Goal: Task Accomplishment & Management: Complete application form

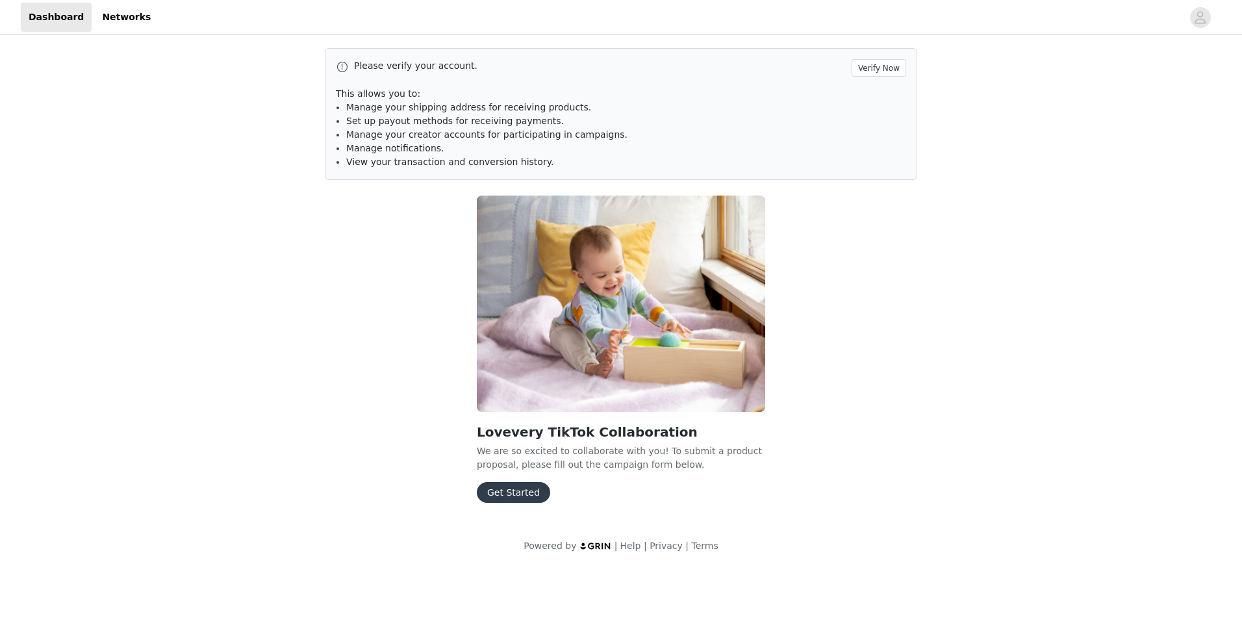
click at [509, 492] on button "Get Started" at bounding box center [513, 492] width 73 height 21
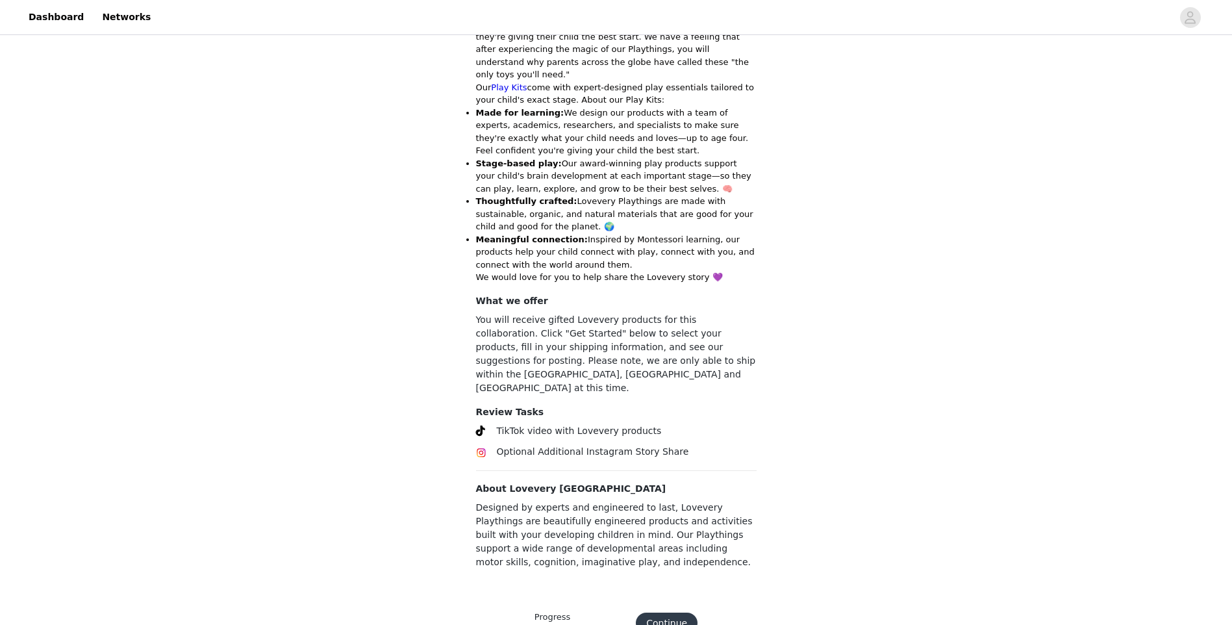
scroll to position [359, 0]
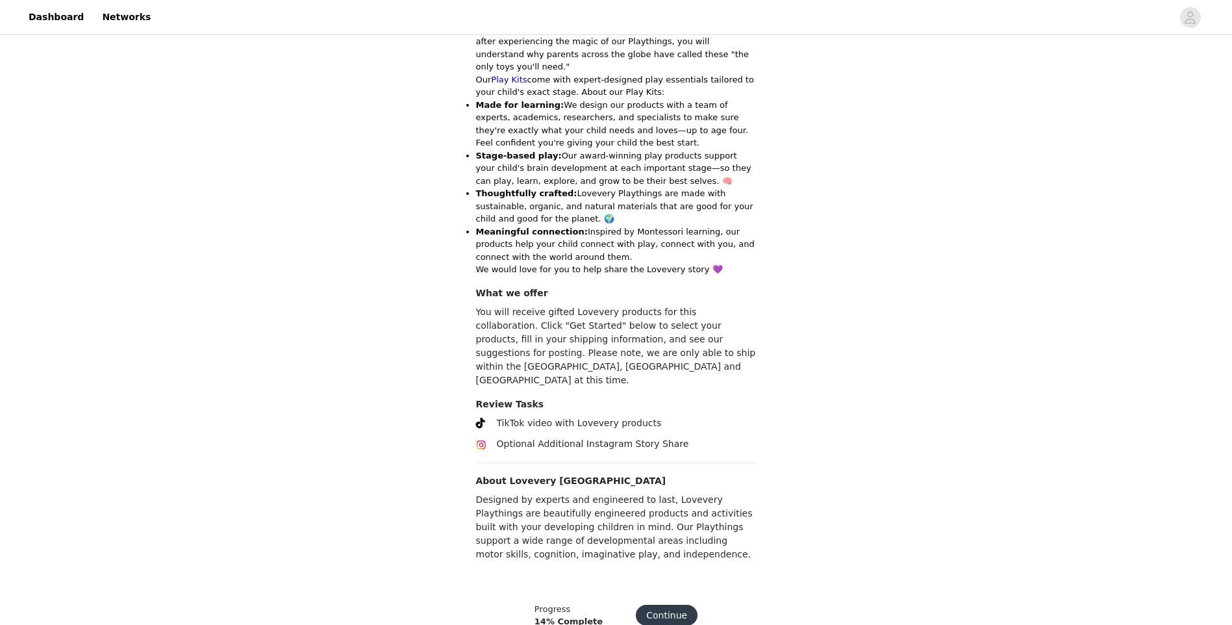
click at [650, 605] on button "Continue" at bounding box center [667, 615] width 62 height 21
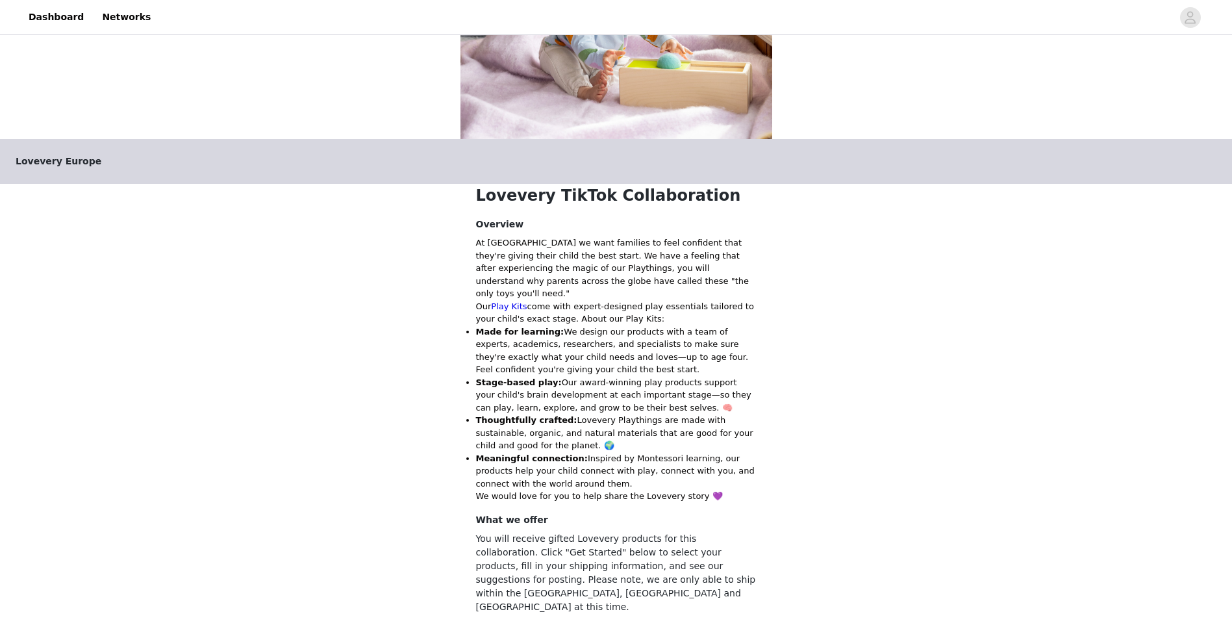
scroll to position [355, 0]
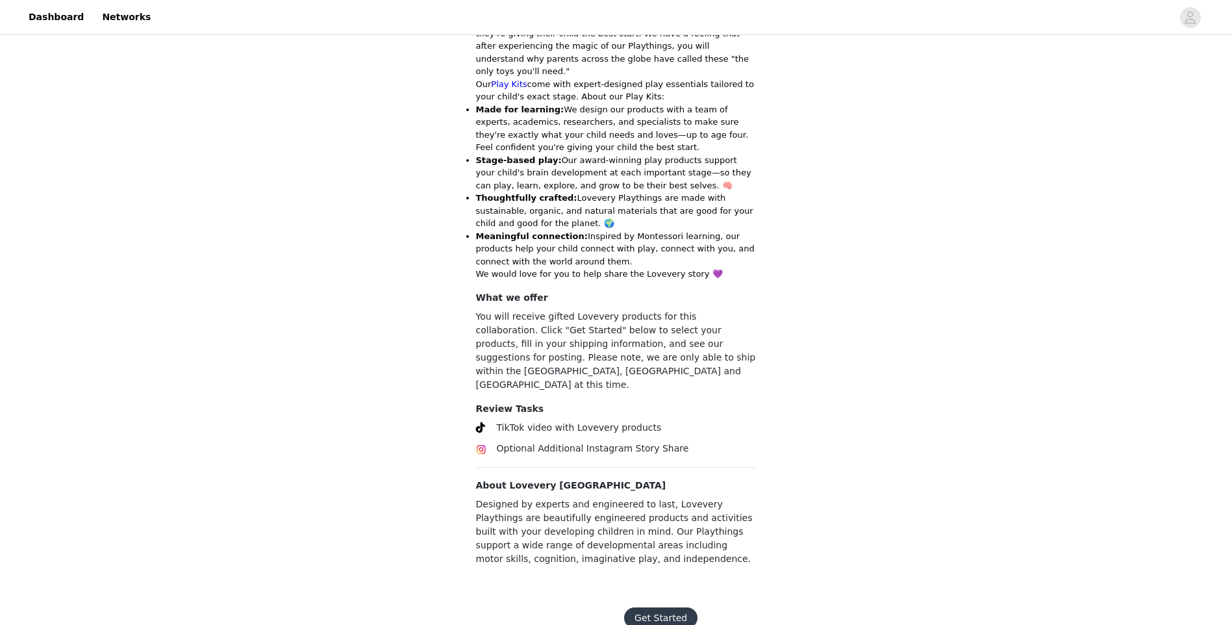
click at [657, 607] on button "Get Started" at bounding box center [660, 617] width 73 height 21
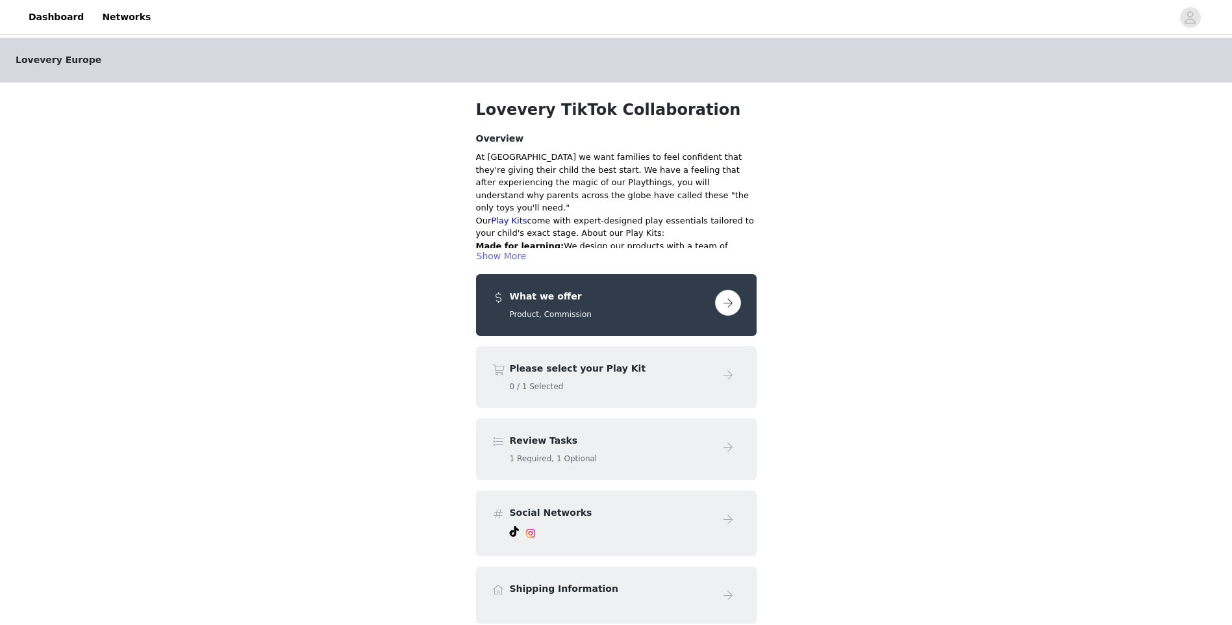
click at [723, 301] on button "button" at bounding box center [728, 303] width 26 height 26
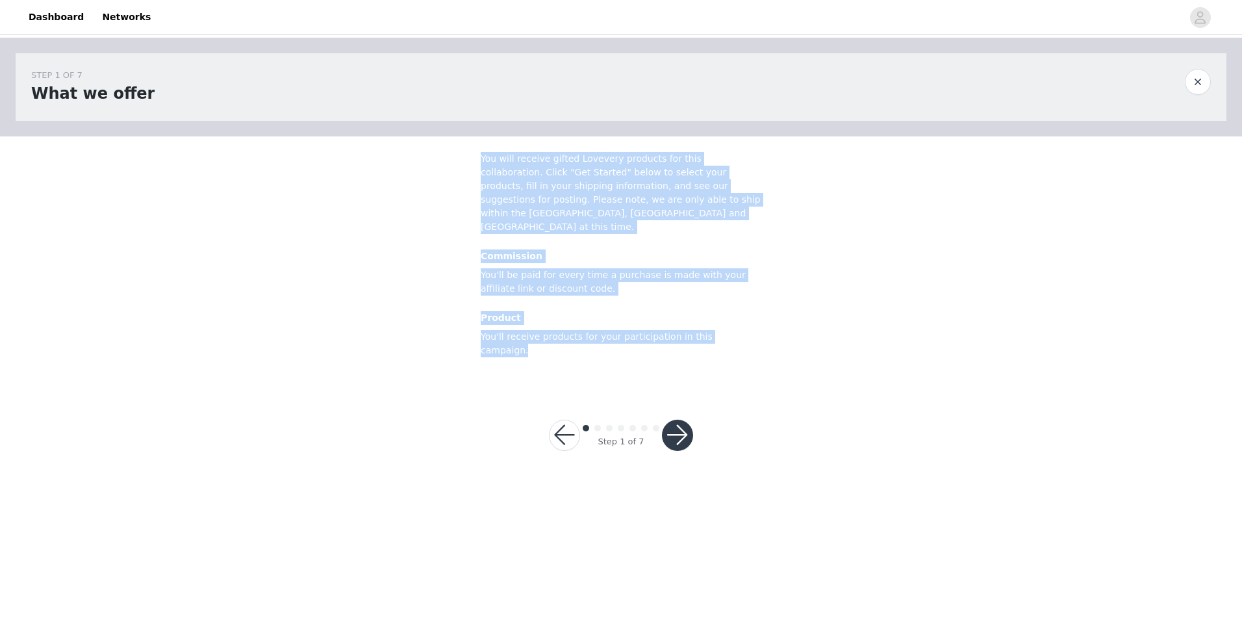
drag, startPoint x: 736, startPoint y: 311, endPoint x: 474, endPoint y: 160, distance: 302.7
click at [474, 160] on section "You will receive gifted Lovevery products for this collaboration. Click "Get St…" at bounding box center [621, 262] width 312 height 252
drag, startPoint x: 474, startPoint y: 160, endPoint x: 525, endPoint y: 175, distance: 53.5
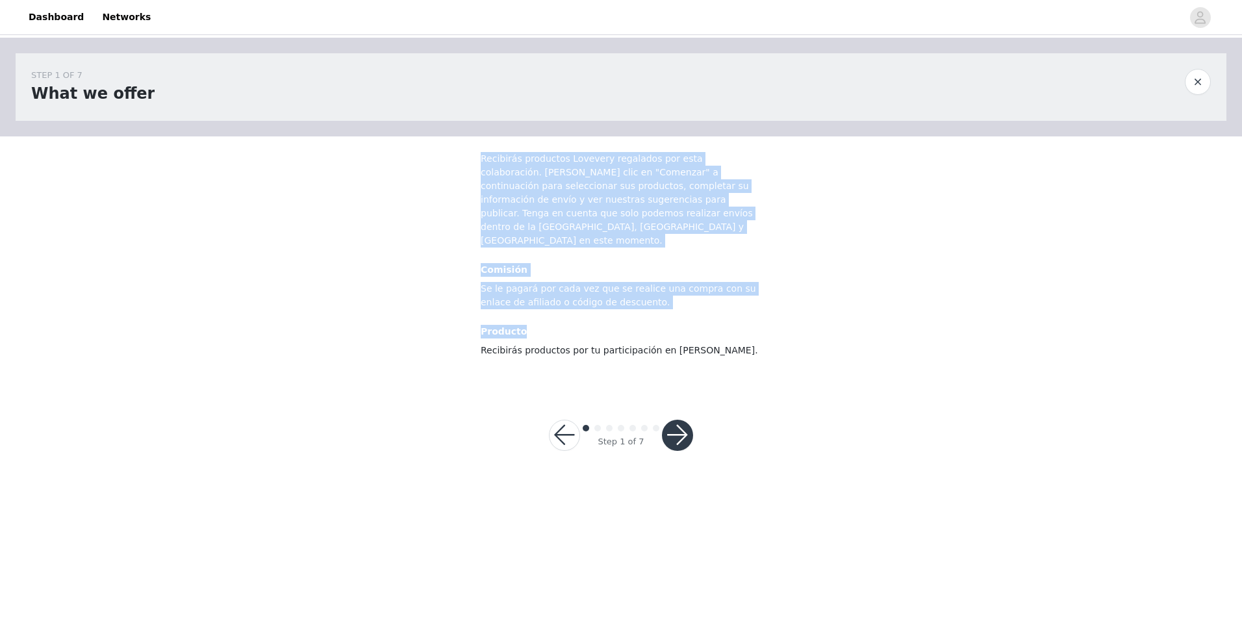
click at [674, 230] on section "Recibirás productos Lovevery regalados por esta colaboración. [PERSON_NAME] cli…" at bounding box center [621, 262] width 312 height 252
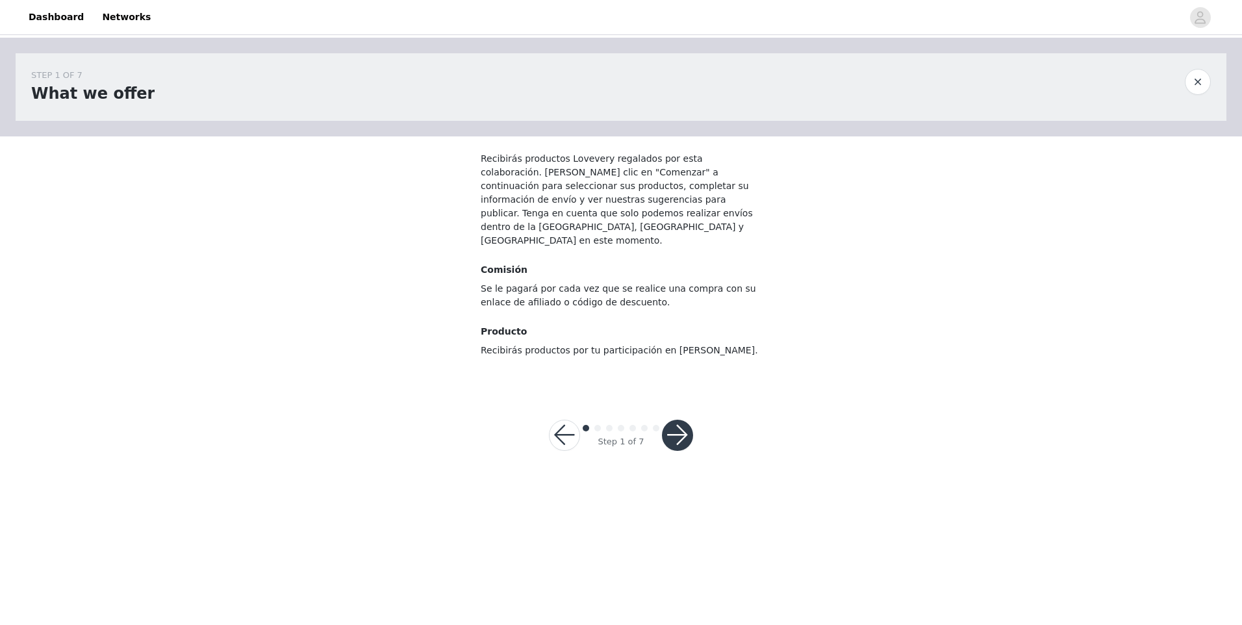
click at [681, 420] on button "button" at bounding box center [677, 435] width 31 height 31
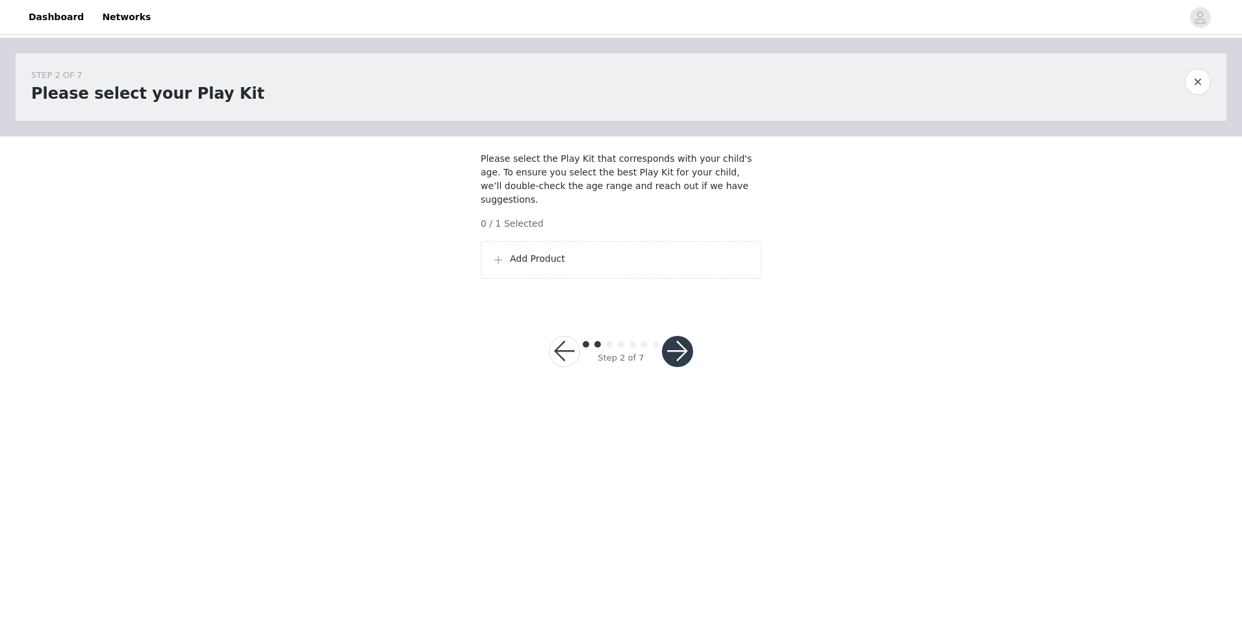
click at [509, 258] on div "Add Product" at bounding box center [621, 260] width 259 height 16
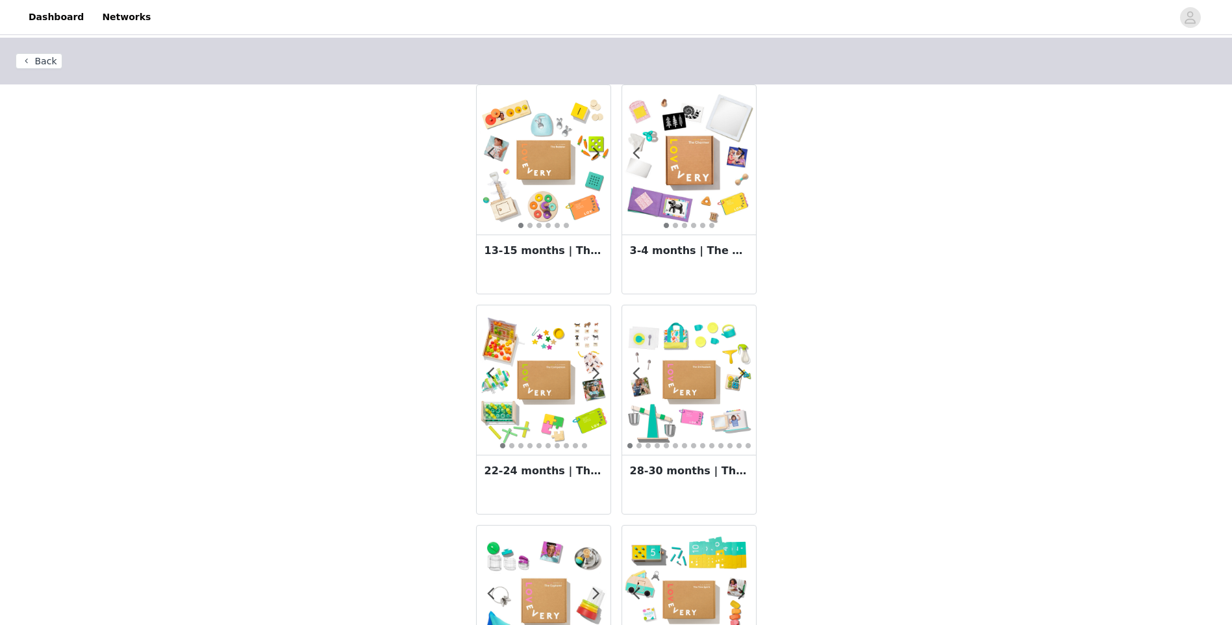
drag, startPoint x: 570, startPoint y: 175, endPoint x: 488, endPoint y: 168, distance: 82.8
click at [488, 168] on img at bounding box center [544, 160] width 134 height 134
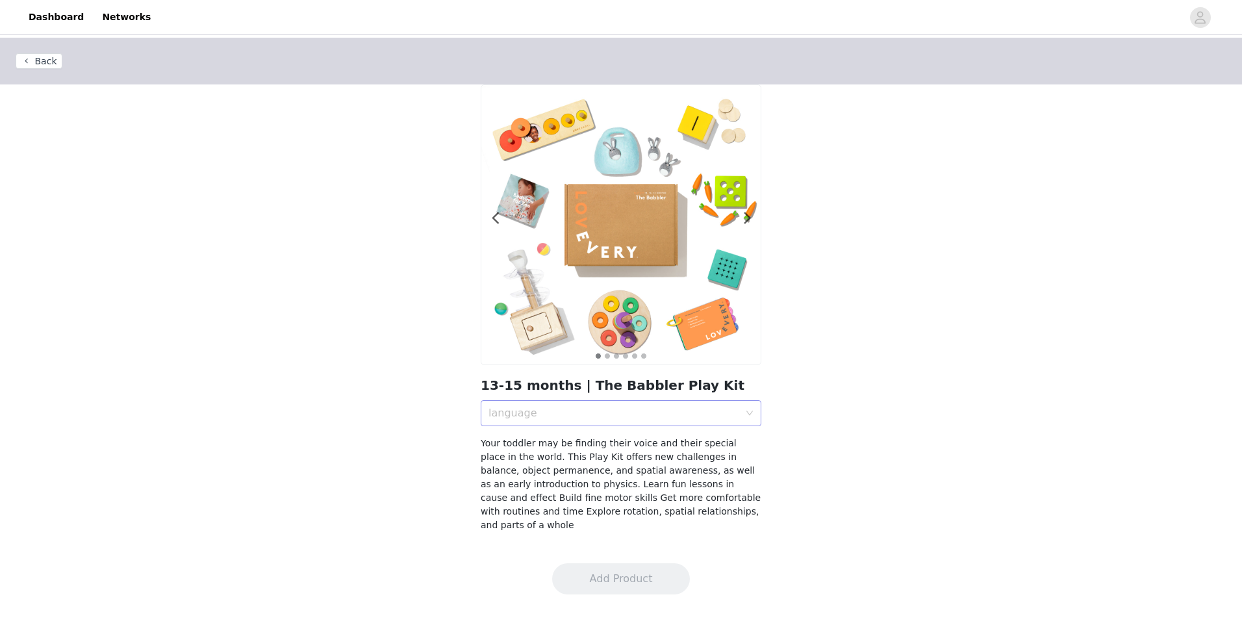
click at [568, 409] on div "language" at bounding box center [614, 413] width 251 height 13
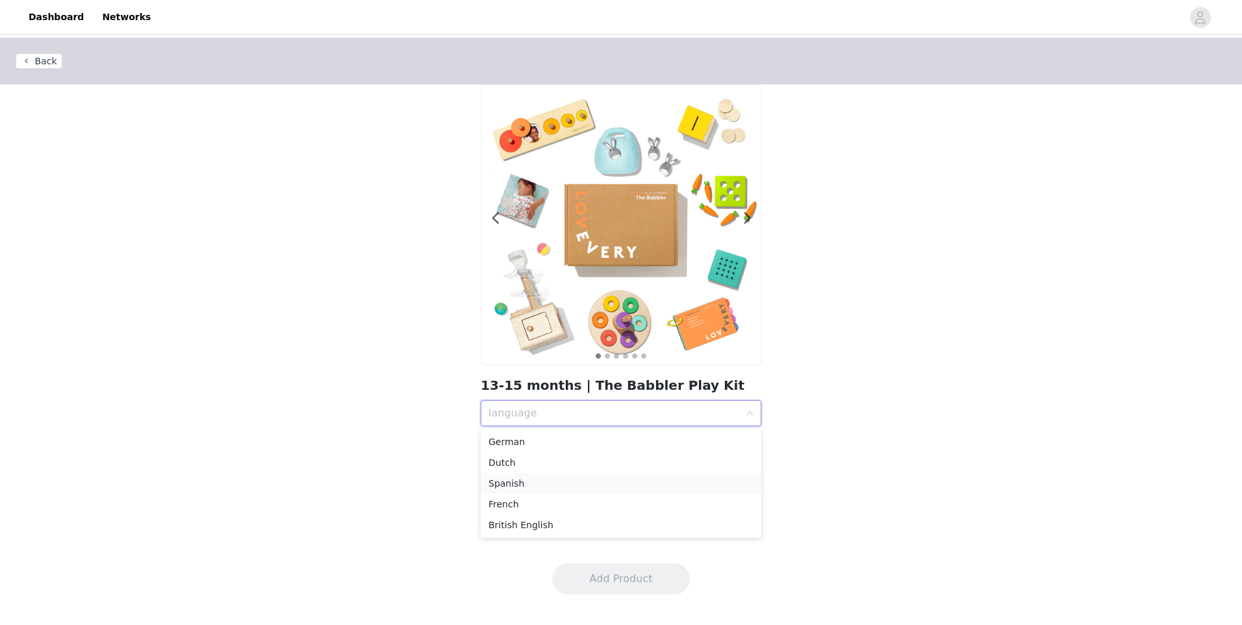
click at [537, 483] on div "Spanish" at bounding box center [621, 483] width 265 height 14
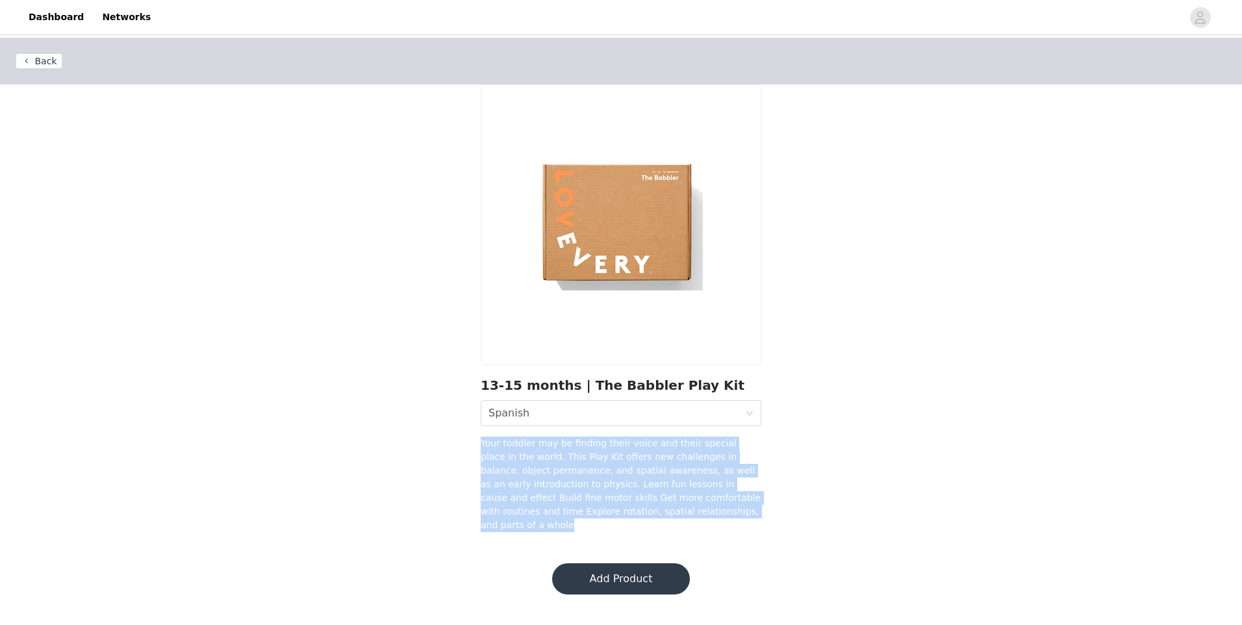
drag, startPoint x: 638, startPoint y: 513, endPoint x: 460, endPoint y: 439, distance: 192.8
click at [460, 439] on div "Back 13-15 months | The Babbler Play Kit language Spanish Your toddler may be f…" at bounding box center [621, 293] width 1242 height 510
drag, startPoint x: 460, startPoint y: 439, endPoint x: 551, endPoint y: 445, distance: 91.1
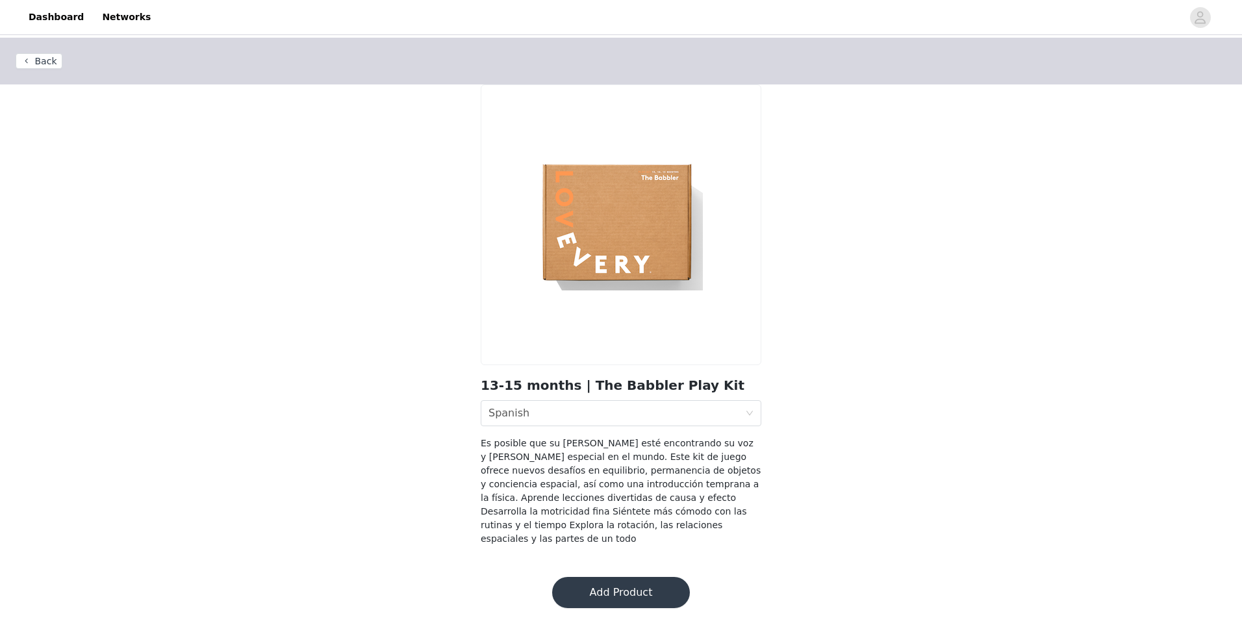
click at [629, 581] on button "Add Product" at bounding box center [621, 592] width 138 height 31
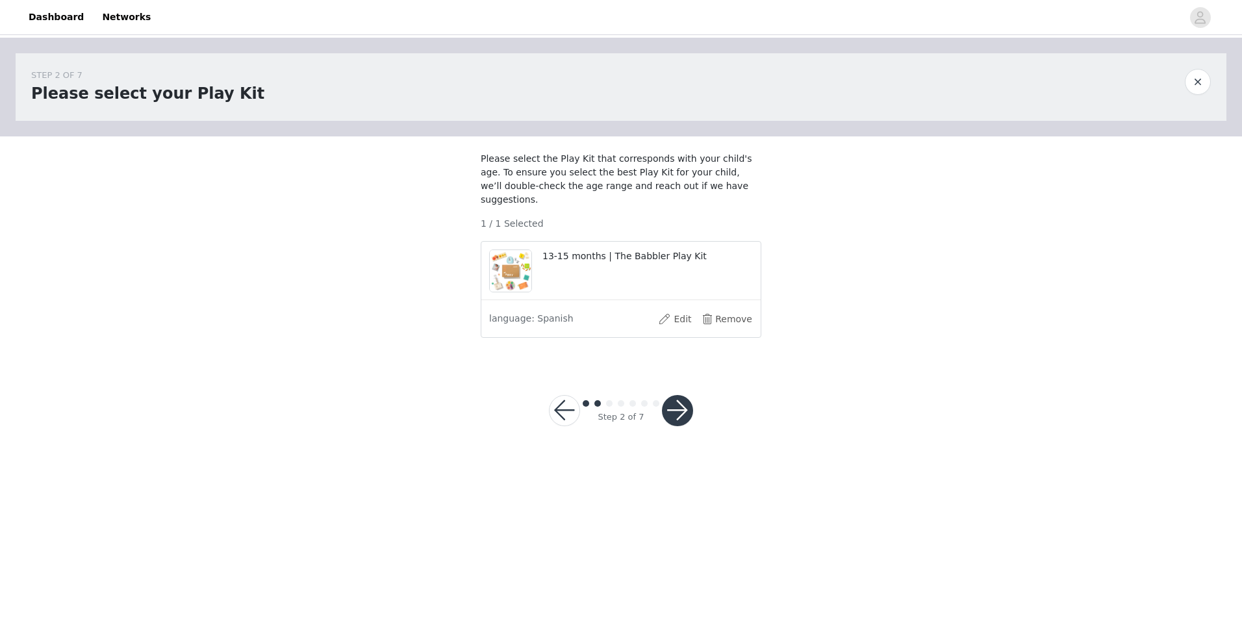
drag, startPoint x: 700, startPoint y: 199, endPoint x: 475, endPoint y: 169, distance: 226.8
click at [475, 169] on section "Please select the Play Kit that corresponds with your child's age. To ensure yo…" at bounding box center [621, 249] width 312 height 227
drag, startPoint x: 475, startPoint y: 169, endPoint x: 550, endPoint y: 186, distance: 76.7
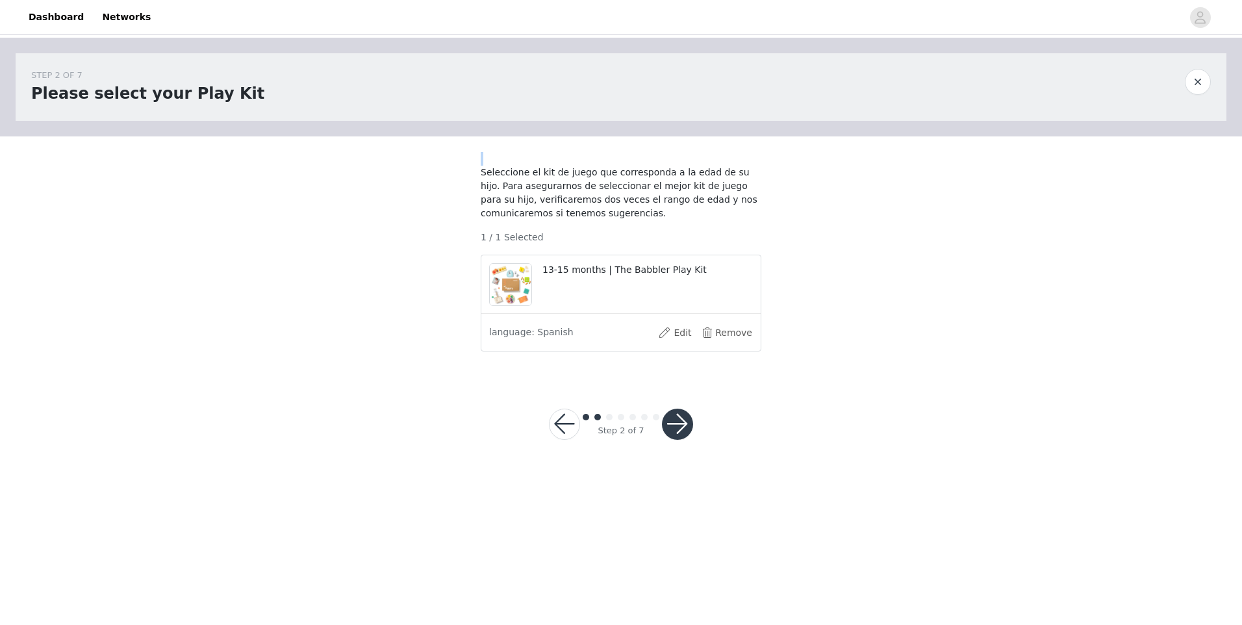
click at [675, 423] on button "button" at bounding box center [677, 424] width 31 height 31
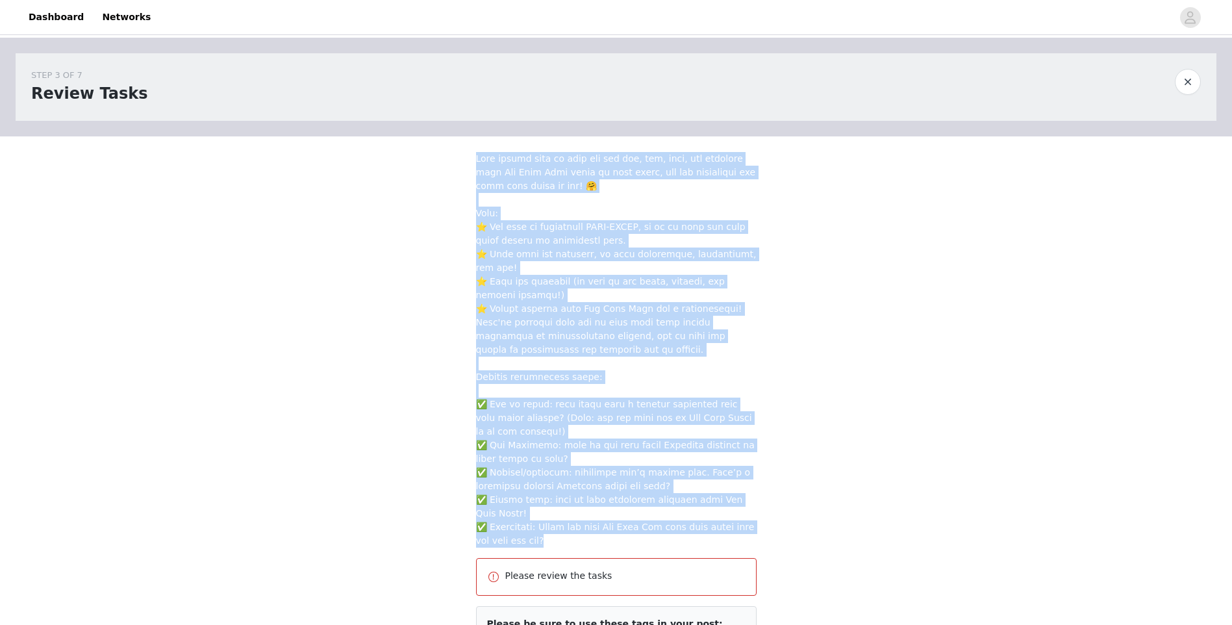
drag, startPoint x: 559, startPoint y: 499, endPoint x: 440, endPoint y: 162, distance: 357.5
click at [440, 162] on div "STEP 3 OF 7 Review Tasks Please review the tasks Please be sure to use these ta…" at bounding box center [616, 604] width 1232 height 1132
drag, startPoint x: 440, startPoint y: 162, endPoint x: 480, endPoint y: 168, distance: 40.7
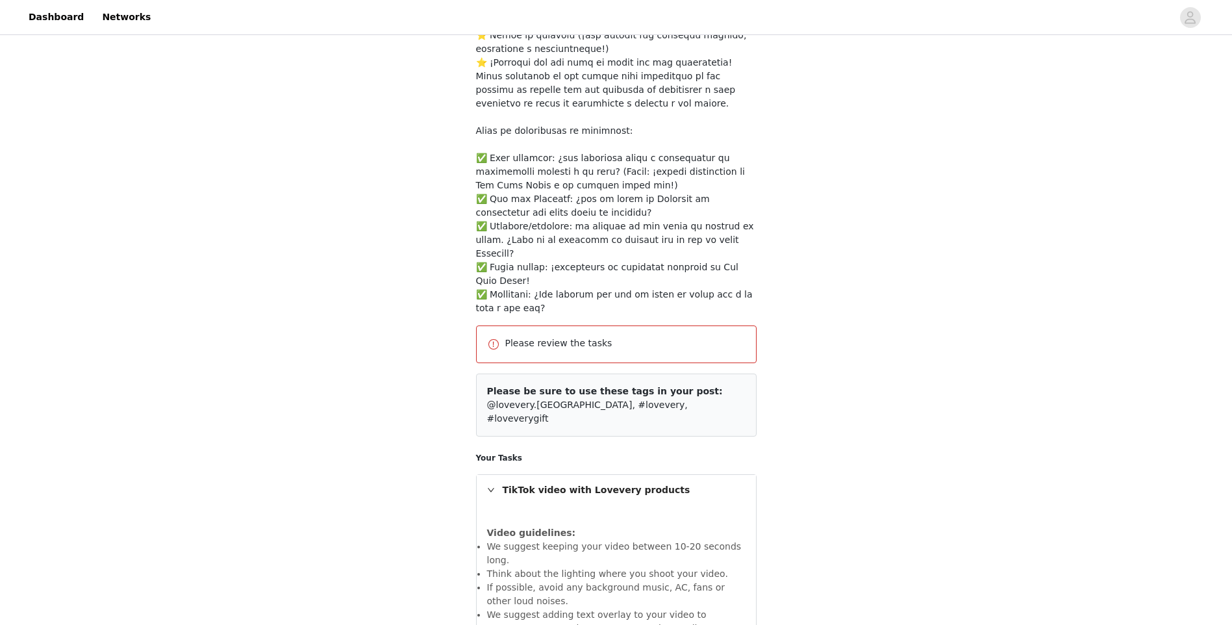
scroll to position [325, 0]
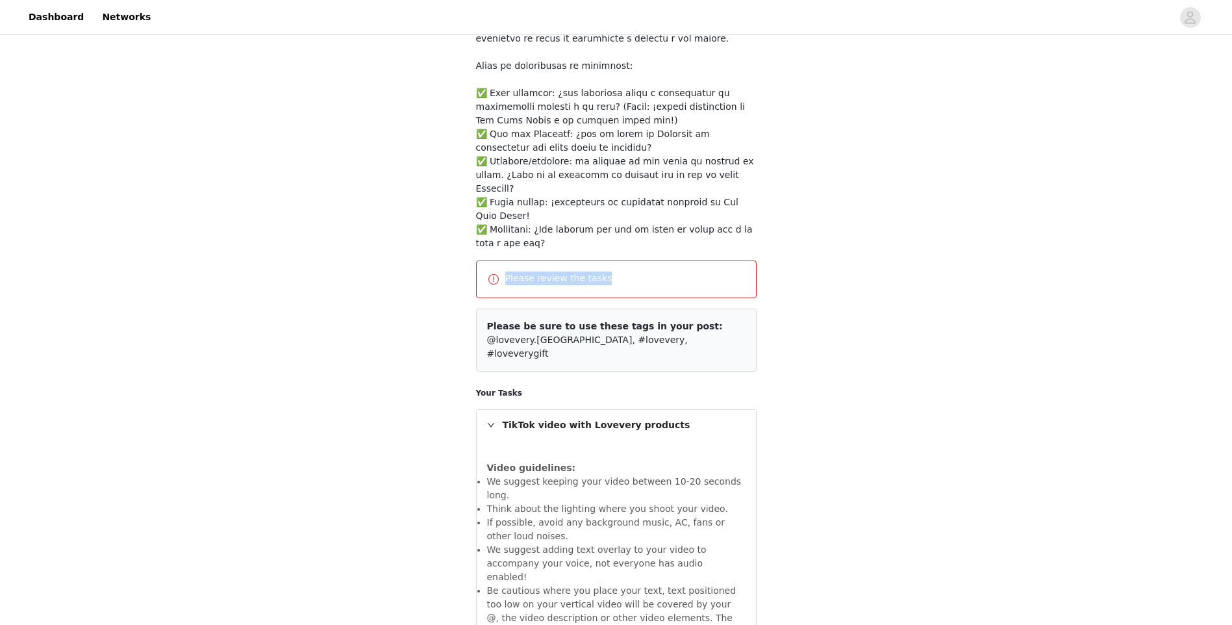
drag, startPoint x: 606, startPoint y: 252, endPoint x: 491, endPoint y: 251, distance: 115.7
click at [491, 272] on div "Please review the tasks" at bounding box center [616, 280] width 259 height 16
drag, startPoint x: 491, startPoint y: 251, endPoint x: 526, endPoint y: 249, distance: 35.1
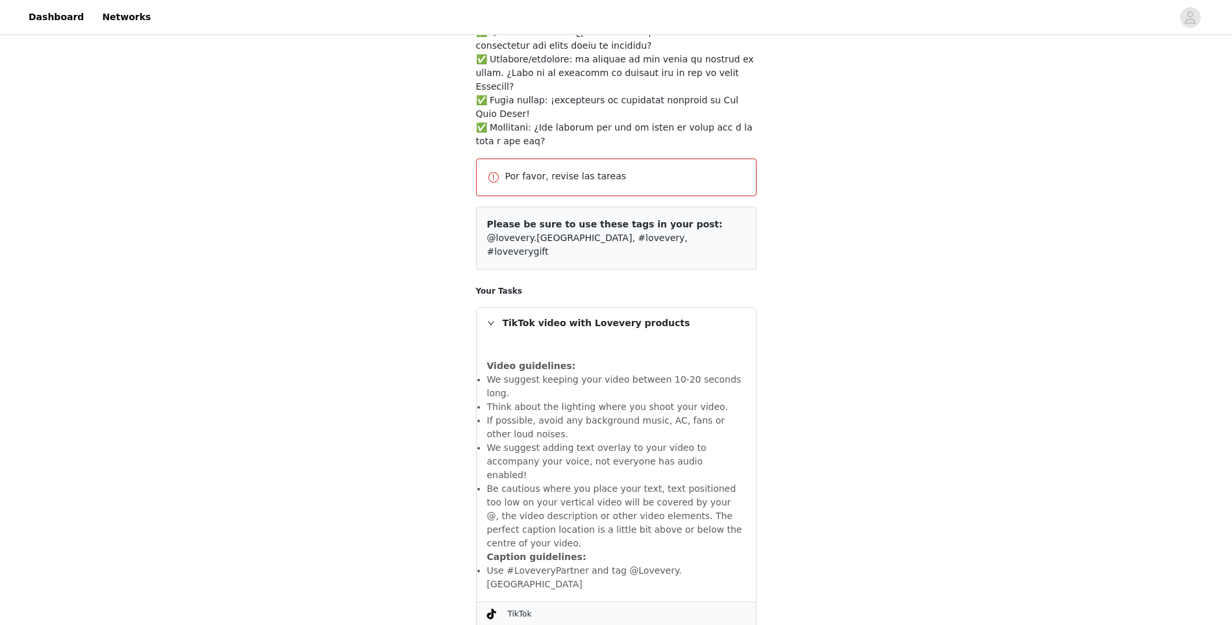
scroll to position [455, 0]
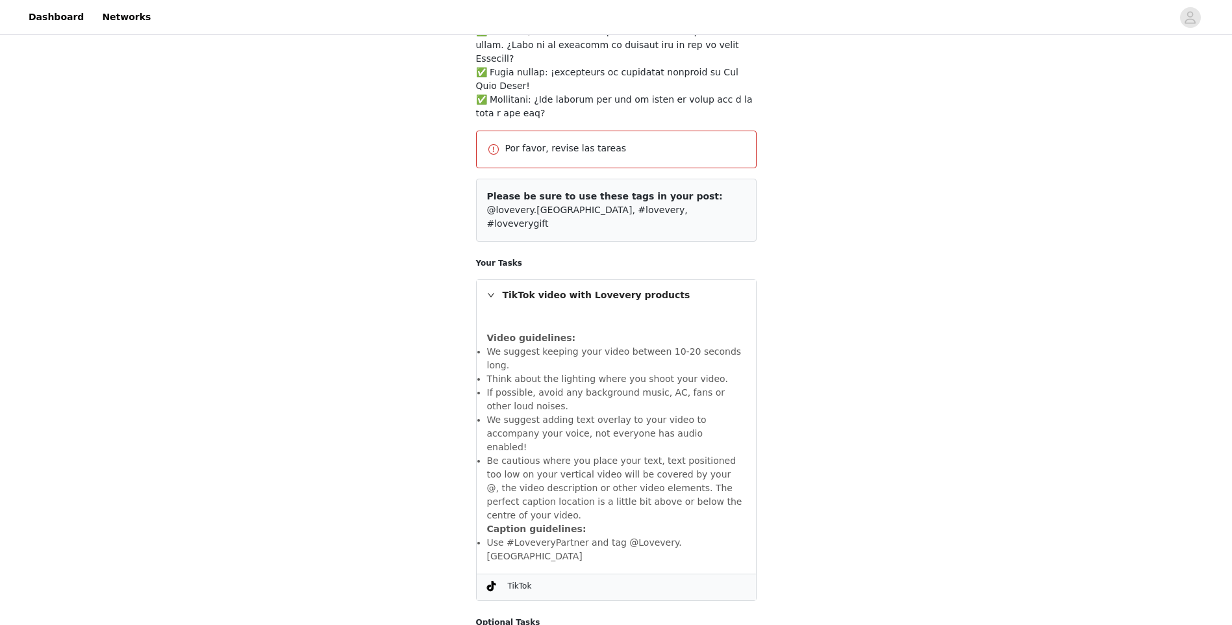
click at [881, 203] on div "STEP 3 OF 7 Review Tasks Por favor, revise las tareas Please be sure to use the…" at bounding box center [616, 162] width 1232 height 1159
drag, startPoint x: 666, startPoint y: 185, endPoint x: 333, endPoint y: 191, distance: 333.3
click at [333, 191] on div "STEP 3 OF 7 Review Tasks Por favor, revise las tareas Please be sure to use the…" at bounding box center [616, 162] width 1232 height 1159
click at [587, 198] on div "Please be sure to use these tags in your post: @lovevery.[GEOGRAPHIC_DATA], #lo…" at bounding box center [616, 210] width 281 height 63
drag, startPoint x: 663, startPoint y: 185, endPoint x: 451, endPoint y: 170, distance: 212.4
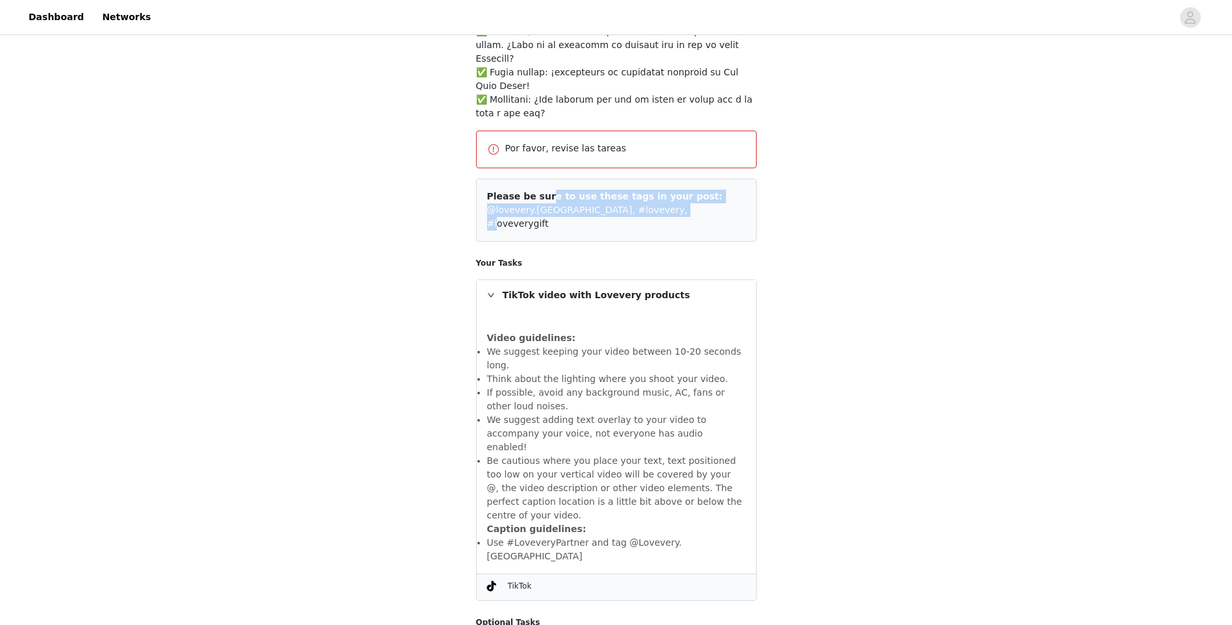
click at [451, 170] on div "STEP 3 OF 7 Review Tasks Por favor, revise las tareas Please be sure to use the…" at bounding box center [616, 162] width 1232 height 1159
drag, startPoint x: 451, startPoint y: 170, endPoint x: 526, endPoint y: 172, distance: 74.8
click at [684, 280] on div "TikTok video with Lovevery products" at bounding box center [616, 295] width 279 height 30
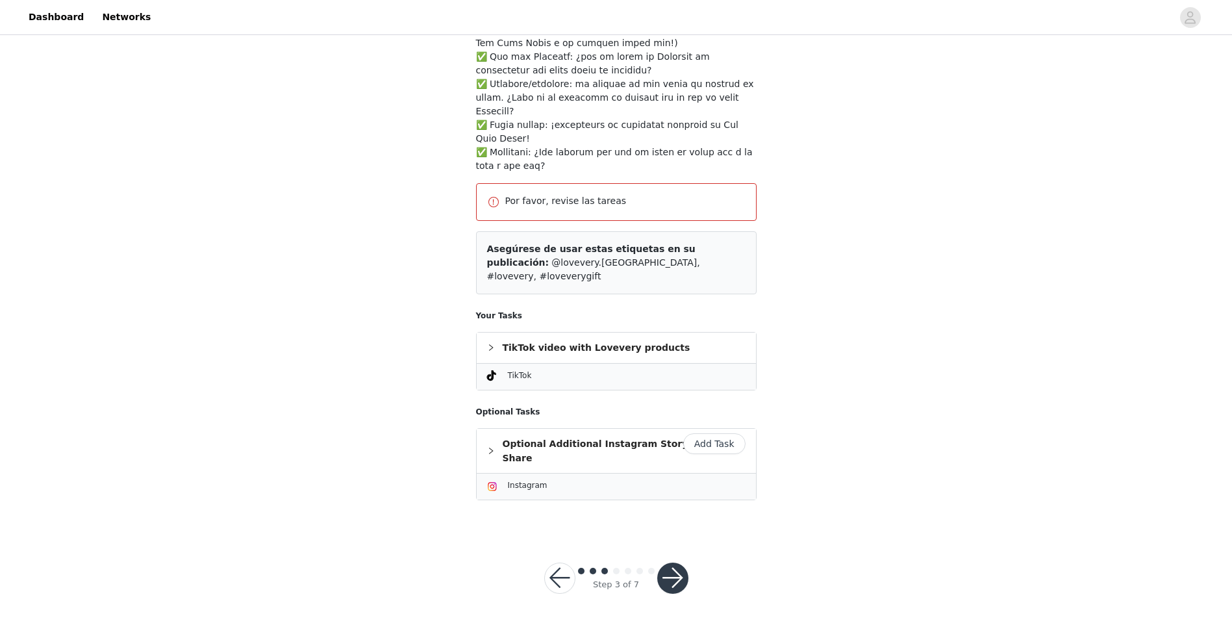
scroll to position [346, 0]
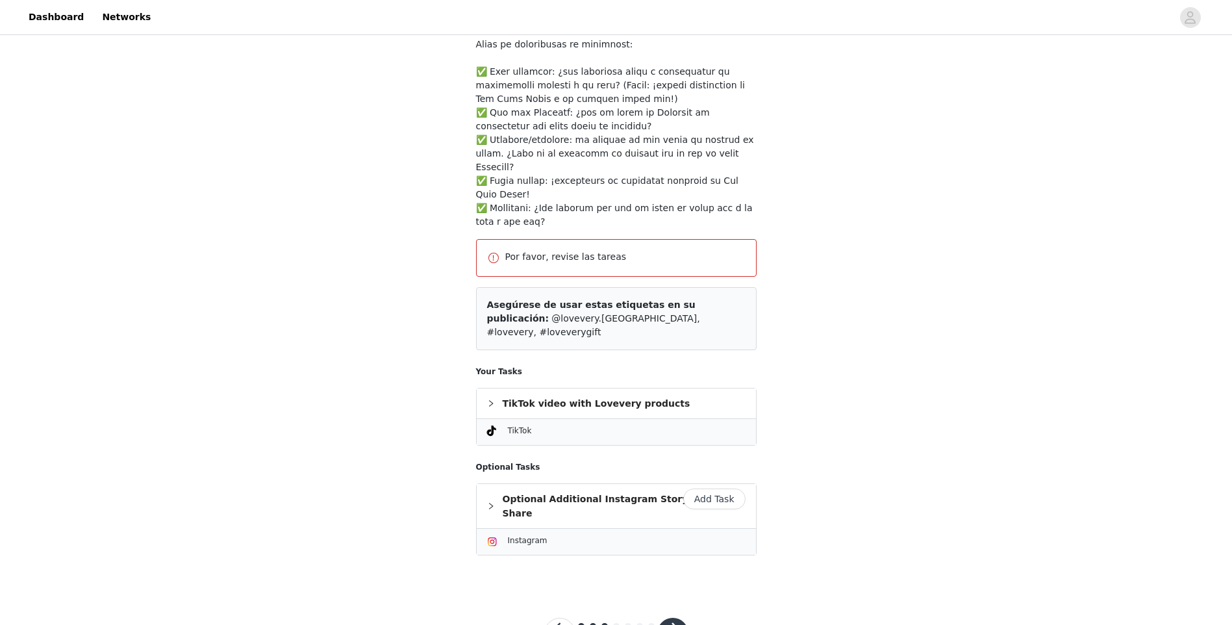
click at [570, 313] on span "@lovevery.[GEOGRAPHIC_DATA], #lovevery, #loveverygift" at bounding box center [593, 325] width 213 height 24
click at [504, 366] on h5 "Your Tasks" at bounding box center [616, 372] width 281 height 12
click at [522, 389] on div "TikTok video with Lovevery products" at bounding box center [616, 404] width 279 height 30
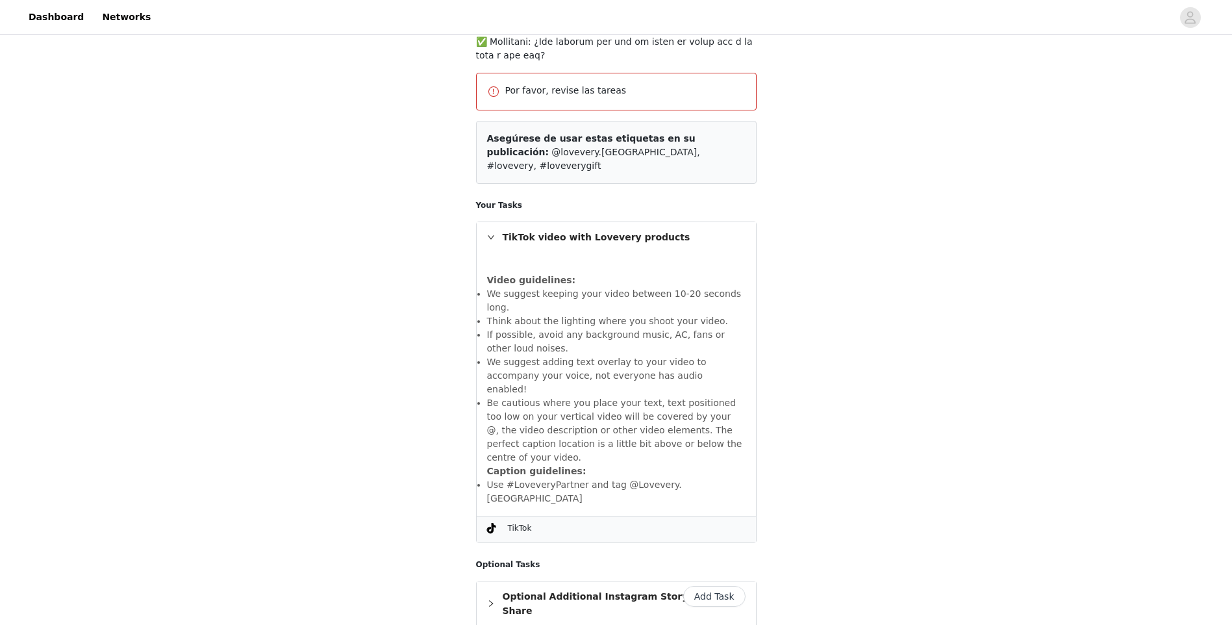
scroll to position [541, 0]
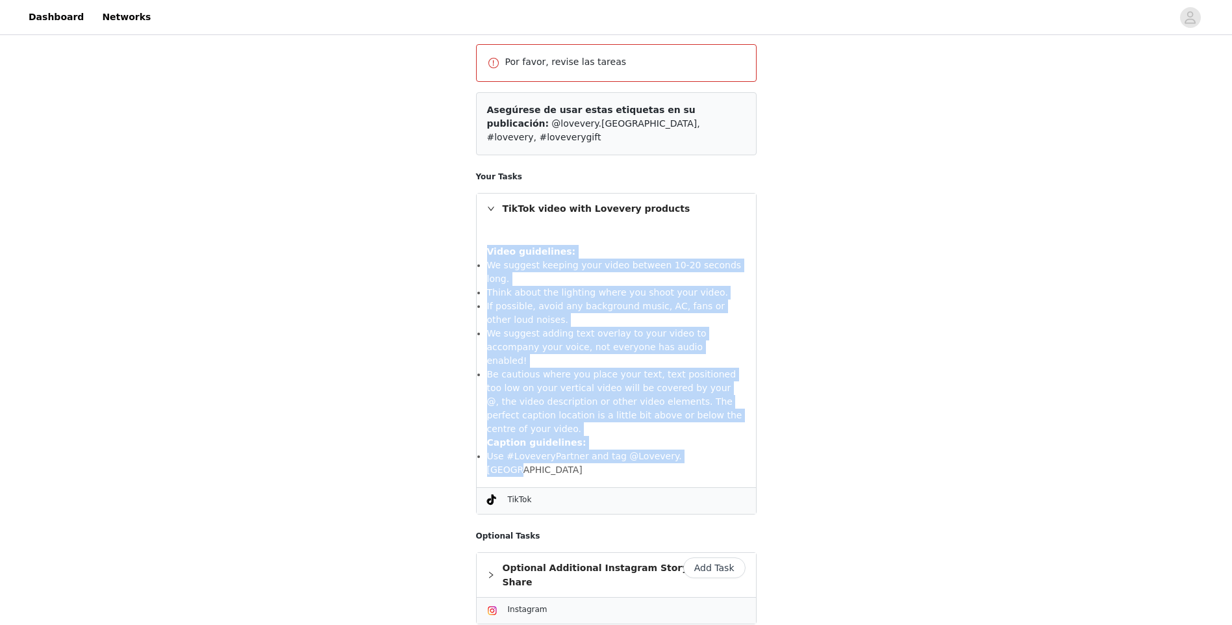
drag, startPoint x: 682, startPoint y: 376, endPoint x: 470, endPoint y: 205, distance: 272.5
click at [470, 205] on section "Por favor, revise las tareas Asegúrese de usar estas etiquetas en su publicació…" at bounding box center [617, 125] width 312 height 1060
drag, startPoint x: 470, startPoint y: 205, endPoint x: 517, endPoint y: 220, distance: 49.9
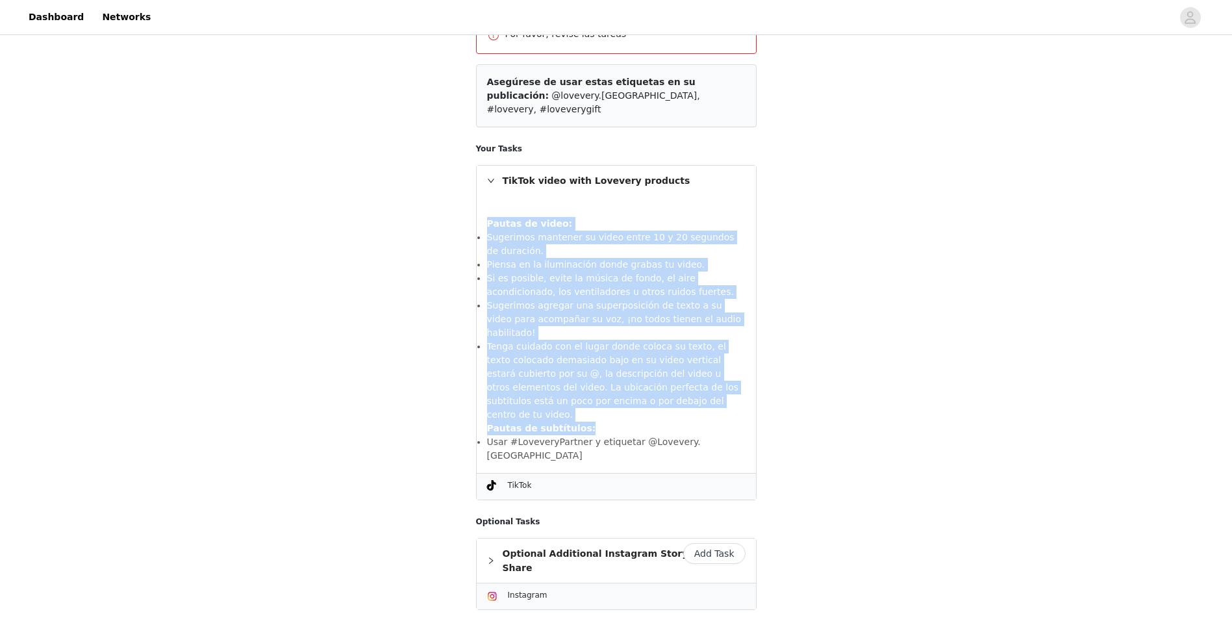
scroll to position [583, 0]
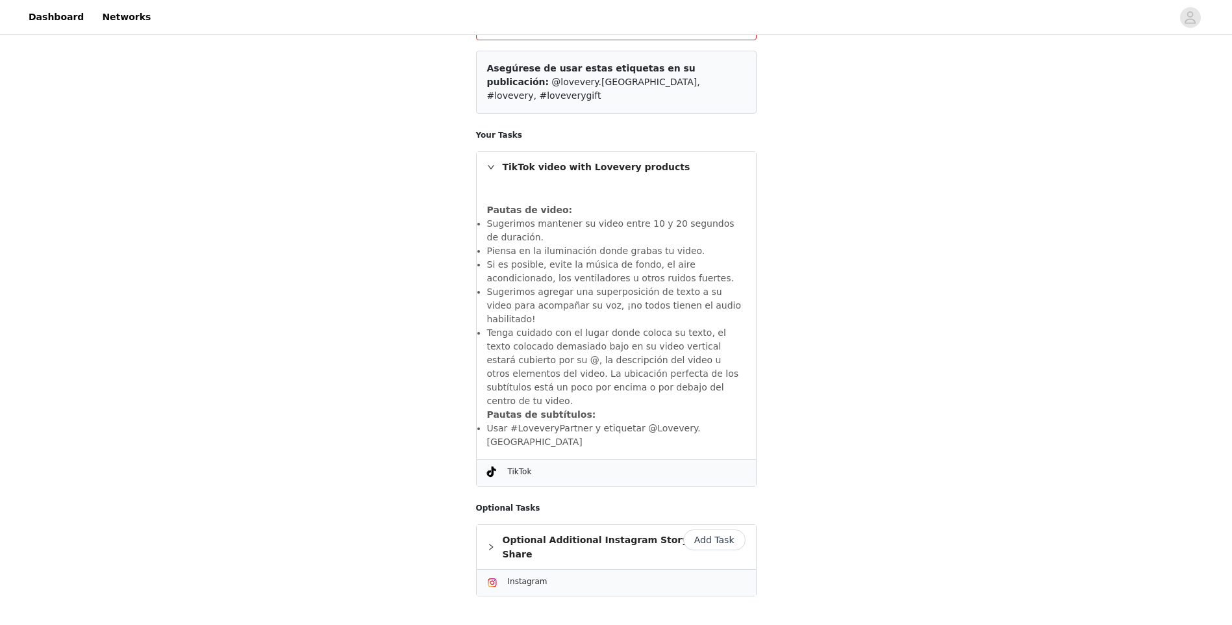
drag, startPoint x: 529, startPoint y: 410, endPoint x: 563, endPoint y: 418, distance: 35.3
click at [531, 410] on section "Por favor, revise las tareas Asegúrese de usar estas etiquetas en su publicació…" at bounding box center [617, 91] width 312 height 1074
drag, startPoint x: 549, startPoint y: 471, endPoint x: 521, endPoint y: 459, distance: 30.3
click at [521, 524] on div "Add Task Optional Additional Instagram Story Share Instagram" at bounding box center [616, 560] width 281 height 72
drag, startPoint x: 521, startPoint y: 459, endPoint x: 511, endPoint y: 464, distance: 11.3
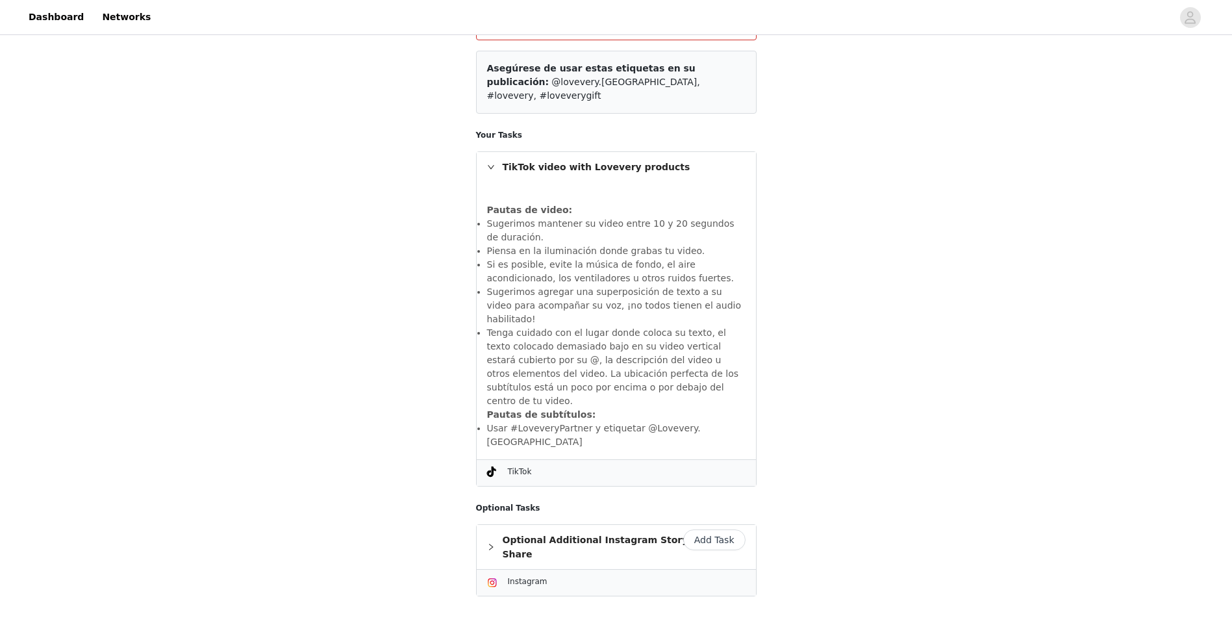
click at [511, 525] on div "Optional Additional Instagram Story Share" at bounding box center [616, 547] width 279 height 44
drag, startPoint x: 746, startPoint y: 512, endPoint x: 455, endPoint y: 487, distance: 291.5
click at [455, 487] on div "STEP 3 OF 7 Review Tasks Por favor, revise las tareas Asegúrese de usar estas e…" at bounding box center [616, 77] width 1232 height 1245
drag, startPoint x: 455, startPoint y: 487, endPoint x: 568, endPoint y: 511, distance: 115.4
click at [795, 503] on div "STEP 3 OF 7 Review Tasks Por favor, revise las tareas Asegúrese de usar estas e…" at bounding box center [616, 77] width 1232 height 1245
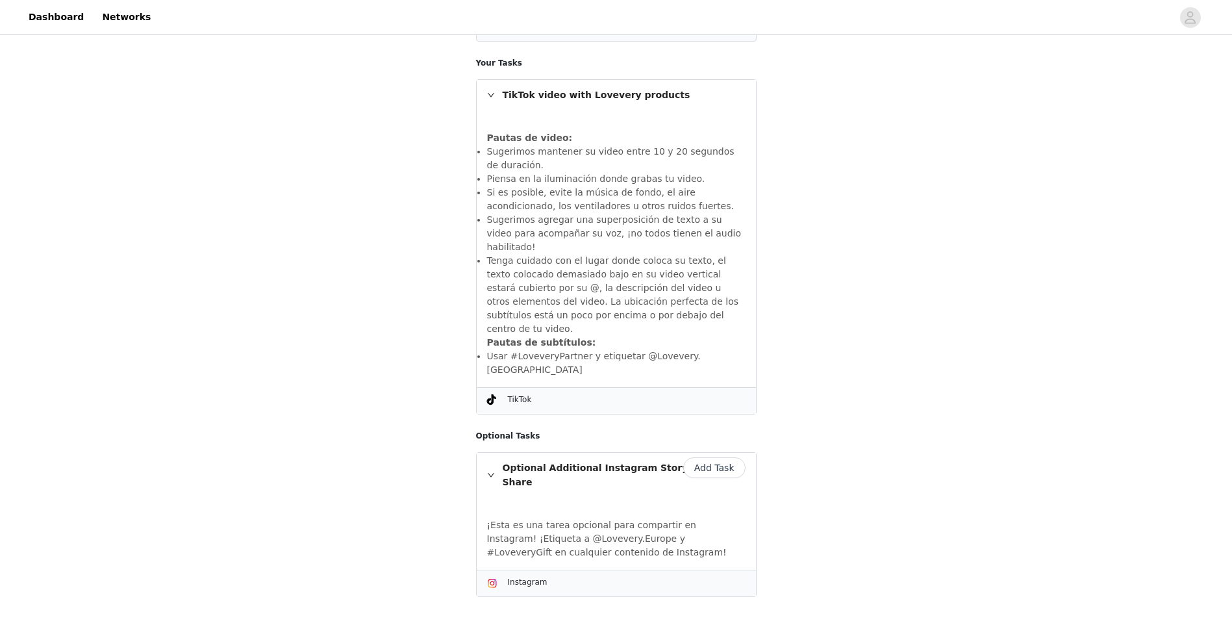
scroll to position [656, 0]
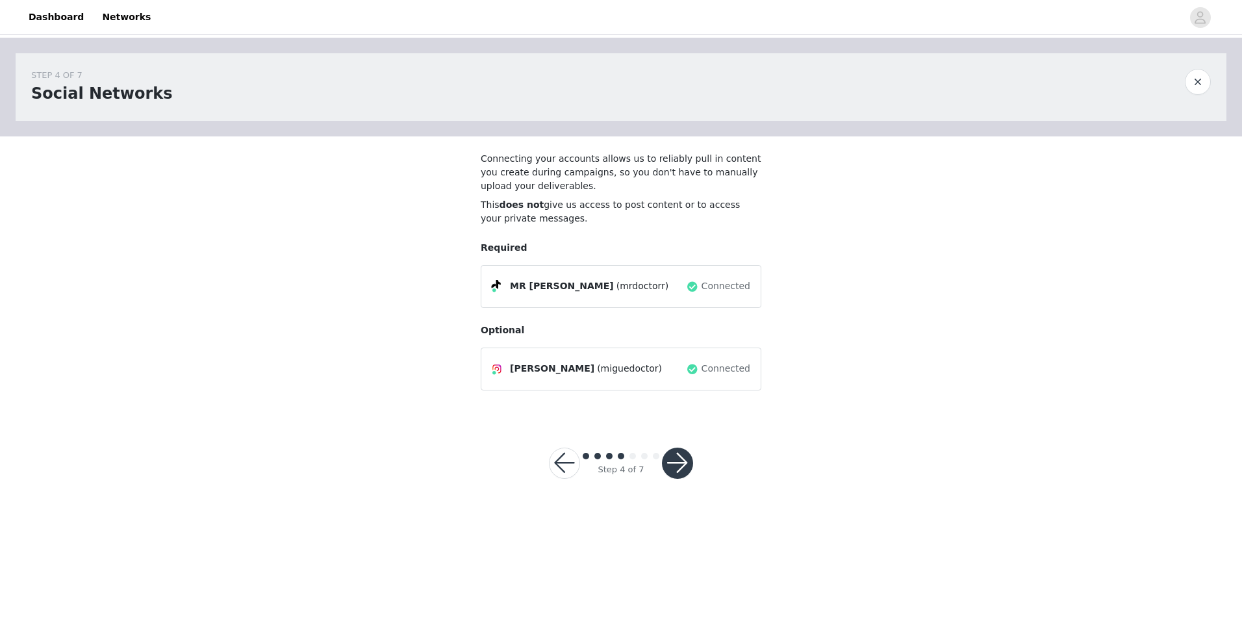
drag, startPoint x: 540, startPoint y: 218, endPoint x: 479, endPoint y: 156, distance: 87.3
click at [479, 156] on section "Connecting your accounts allows us to reliably pull in content you create durin…" at bounding box center [621, 276] width 312 height 280
drag, startPoint x: 479, startPoint y: 156, endPoint x: 522, endPoint y: 168, distance: 44.4
click at [646, 229] on section "Conectar sus cuentas nos permite extraer de manera confiable el contenido que c…" at bounding box center [621, 276] width 312 height 280
click at [682, 456] on button "button" at bounding box center [677, 463] width 31 height 31
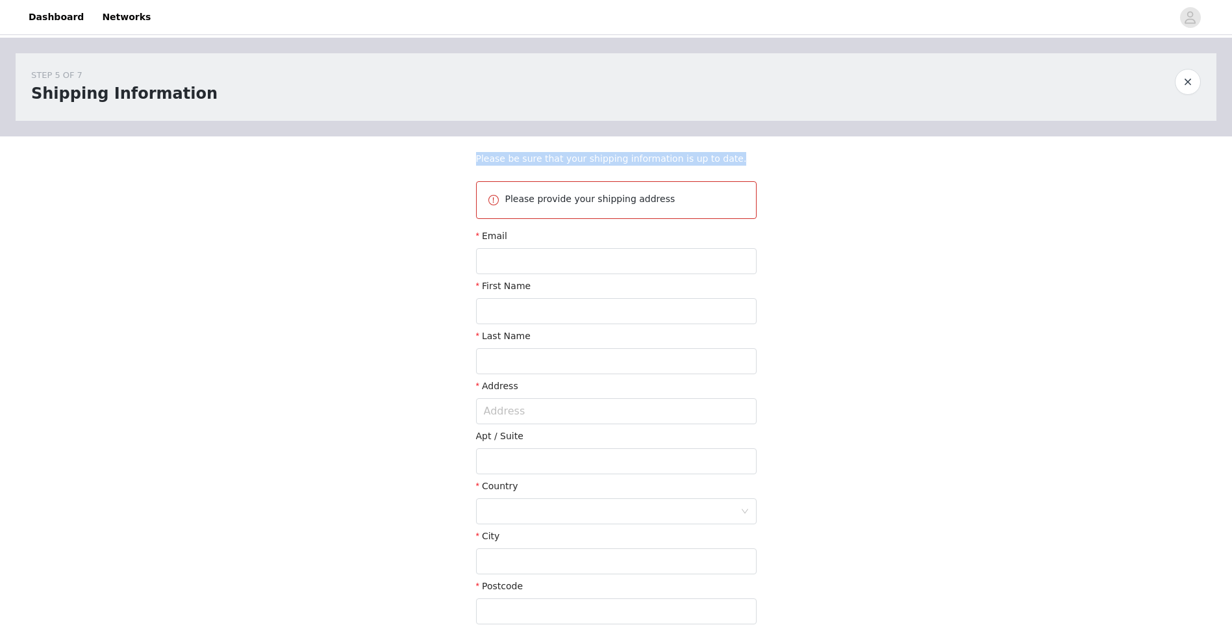
drag, startPoint x: 713, startPoint y: 151, endPoint x: 421, endPoint y: 157, distance: 292.4
click at [421, 157] on div "STEP 5 OF 7 Shipping Information Please be sure that your shipping information …" at bounding box center [616, 341] width 1232 height 607
drag, startPoint x: 421, startPoint y: 157, endPoint x: 507, endPoint y: 163, distance: 86.0
click at [821, 200] on div "STEP 5 OF 7 Shipping Information Asegúrese de que su información de envío esté …" at bounding box center [616, 341] width 1232 height 607
click at [539, 262] on input "text" at bounding box center [616, 261] width 281 height 26
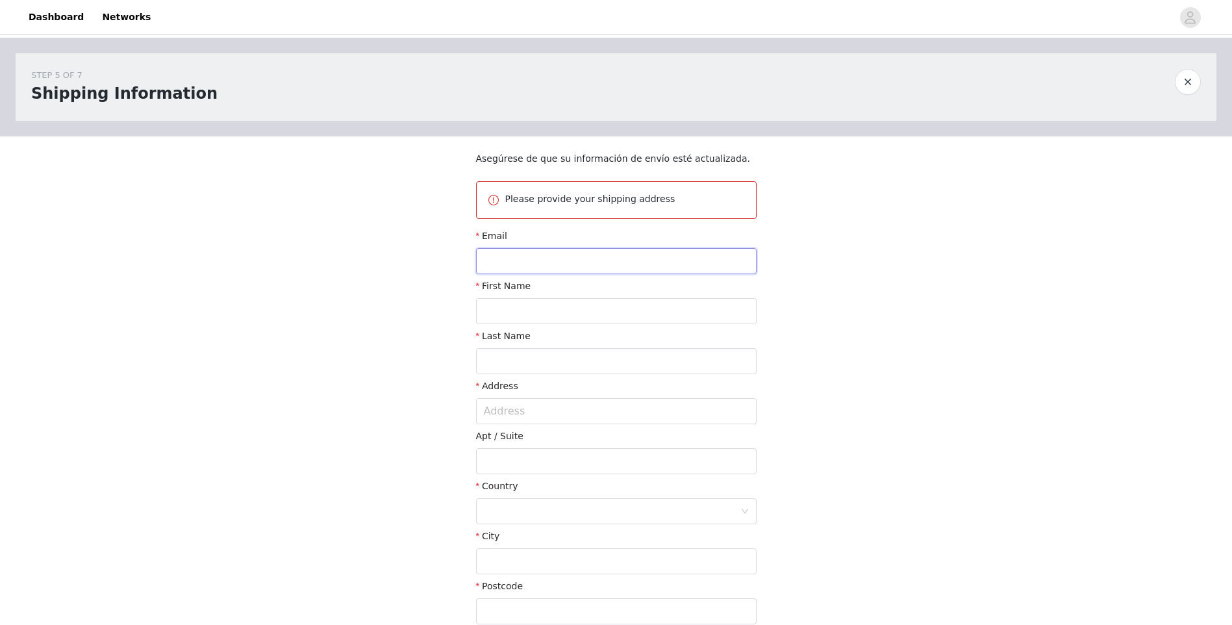
type input "[EMAIL_ADDRESS][DOMAIN_NAME]"
type input "[PERSON_NAME]"
type input "41230"
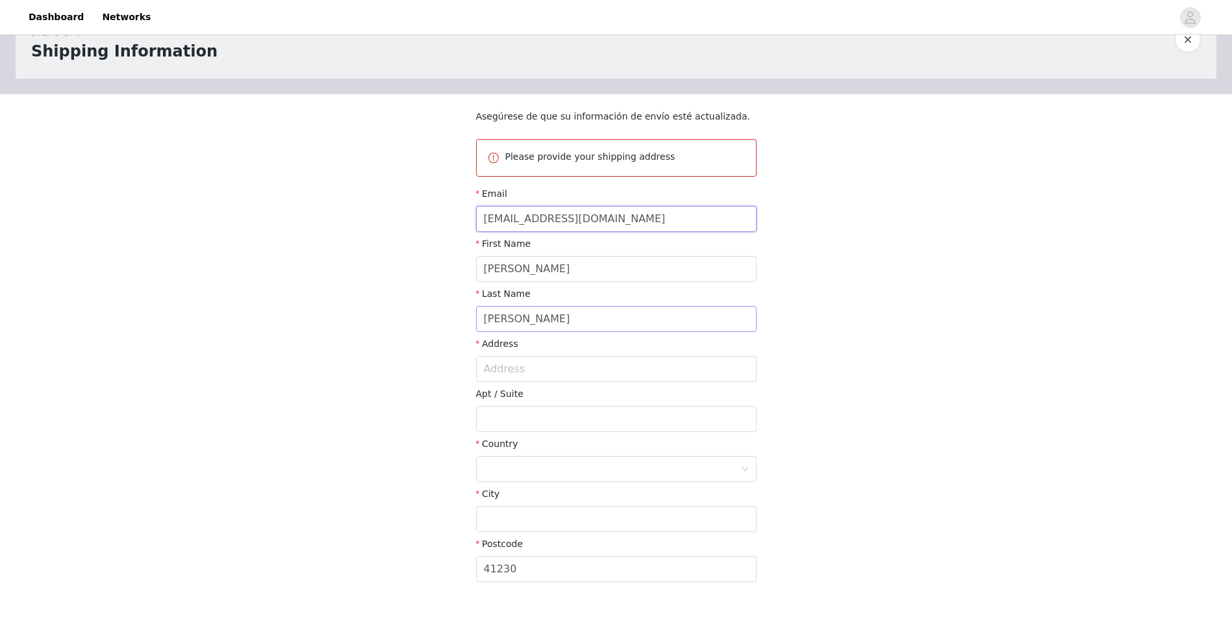
scroll to position [65, 0]
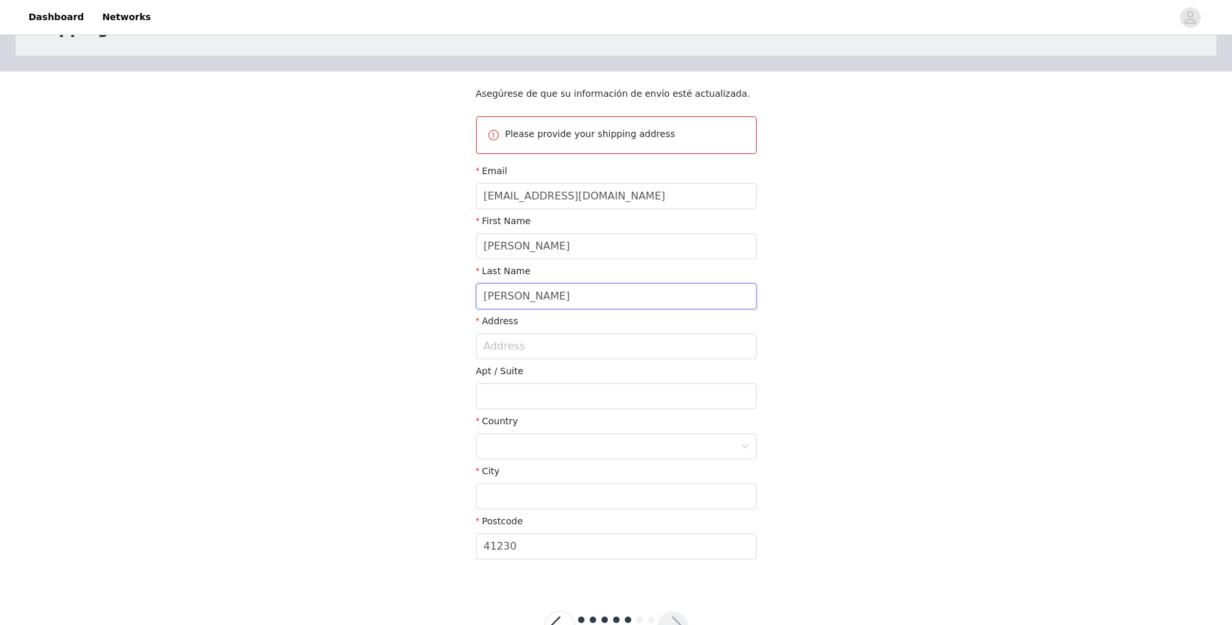
drag, startPoint x: 544, startPoint y: 294, endPoint x: 598, endPoint y: 275, distance: 56.9
click at [544, 294] on input "[PERSON_NAME]" at bounding box center [616, 296] width 281 height 26
type input "[PERSON_NAME] Doctor"
click at [385, 282] on div "STEP 5 OF 7 Shipping Information Asegúrese de que su información de envío esté …" at bounding box center [616, 276] width 1232 height 607
click at [503, 344] on input "text" at bounding box center [616, 346] width 281 height 26
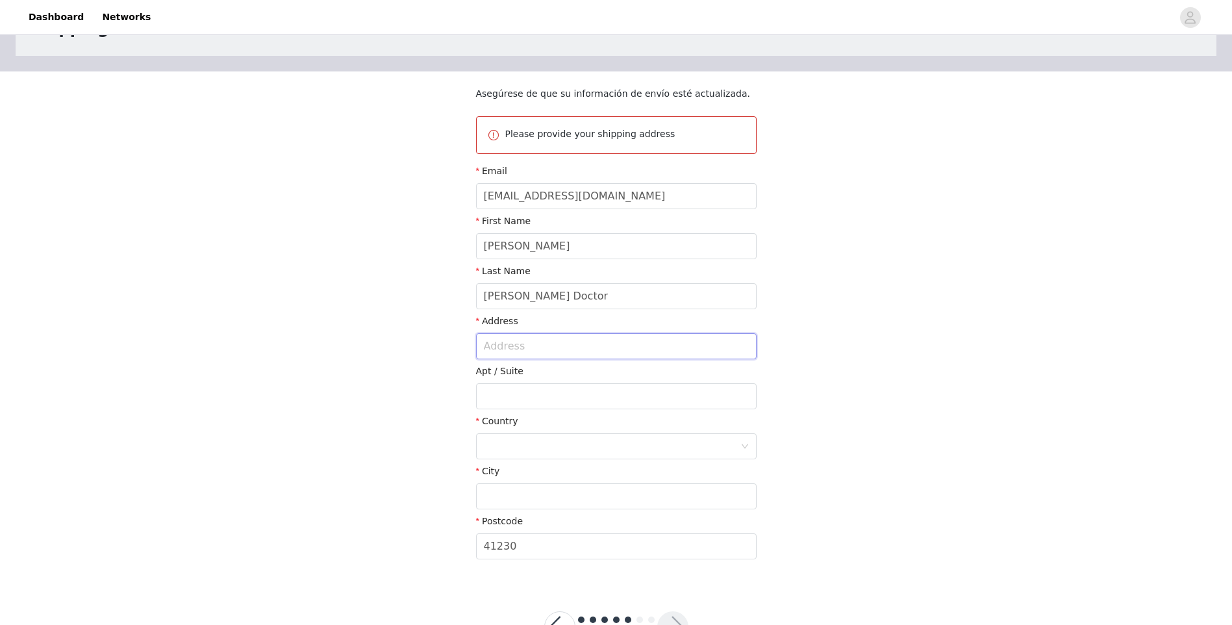
type input "C"
type input "137 C. [GEOGRAPHIC_DATA]"
type input "San [PERSON_NAME] de la Rinconada"
type input "41300"
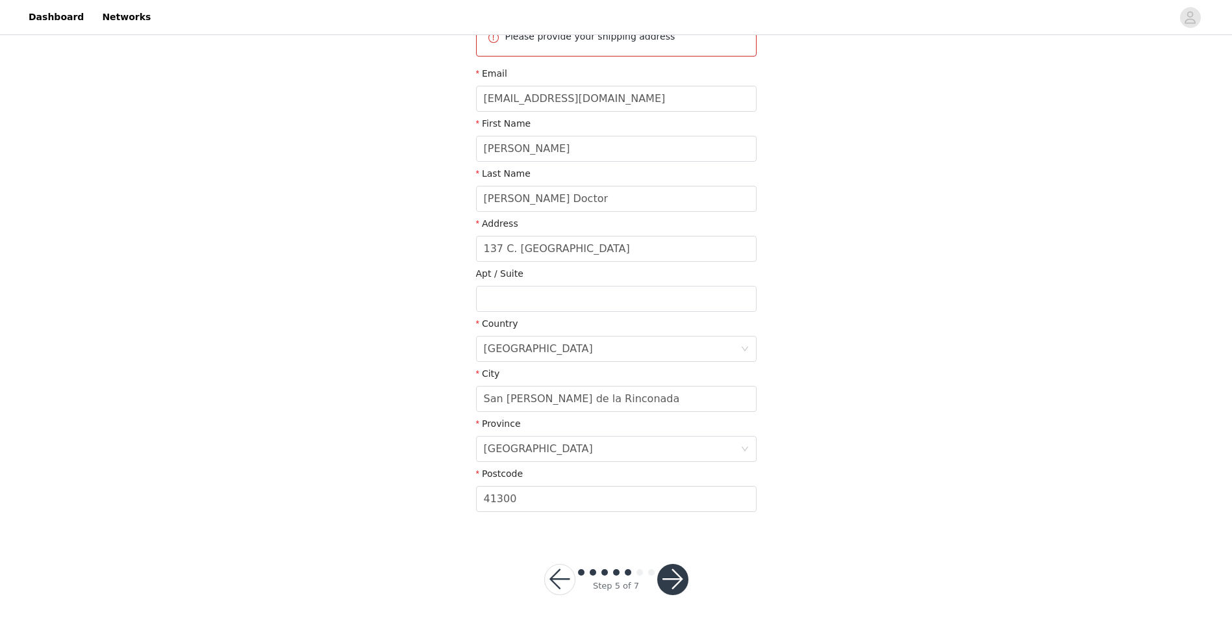
scroll to position [164, 0]
click at [670, 577] on button "button" at bounding box center [672, 578] width 31 height 31
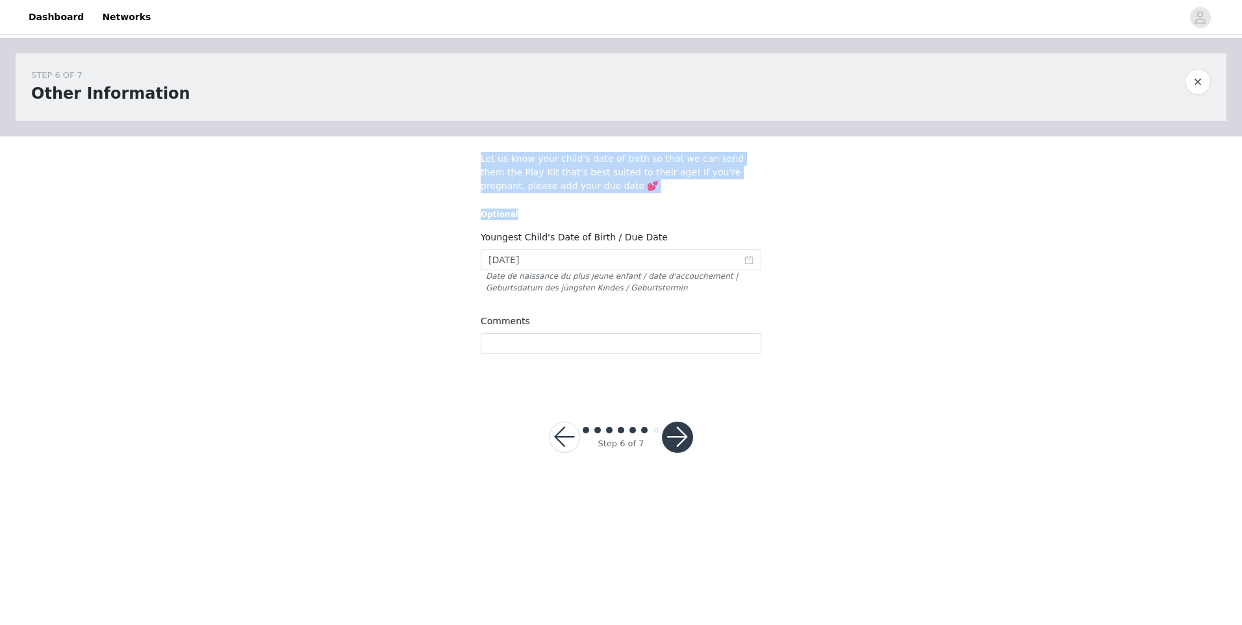
drag, startPoint x: 569, startPoint y: 199, endPoint x: 467, endPoint y: 152, distance: 112.5
click at [467, 152] on section "Let us know your child's date of birth so that we can send them the Play Kit th…" at bounding box center [621, 263] width 312 height 254
drag, startPoint x: 467, startPoint y: 152, endPoint x: 485, endPoint y: 162, distance: 21.0
click at [544, 209] on h5 "Opcional" at bounding box center [621, 215] width 281 height 12
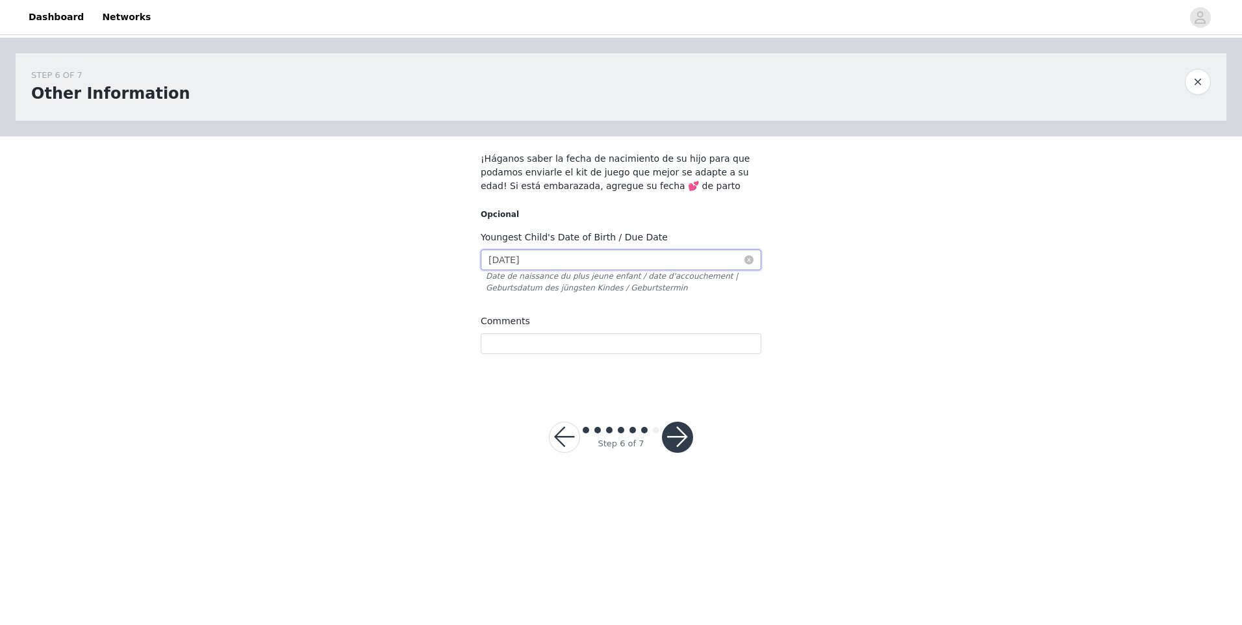
click at [504, 259] on input "[DATE]" at bounding box center [621, 259] width 281 height 21
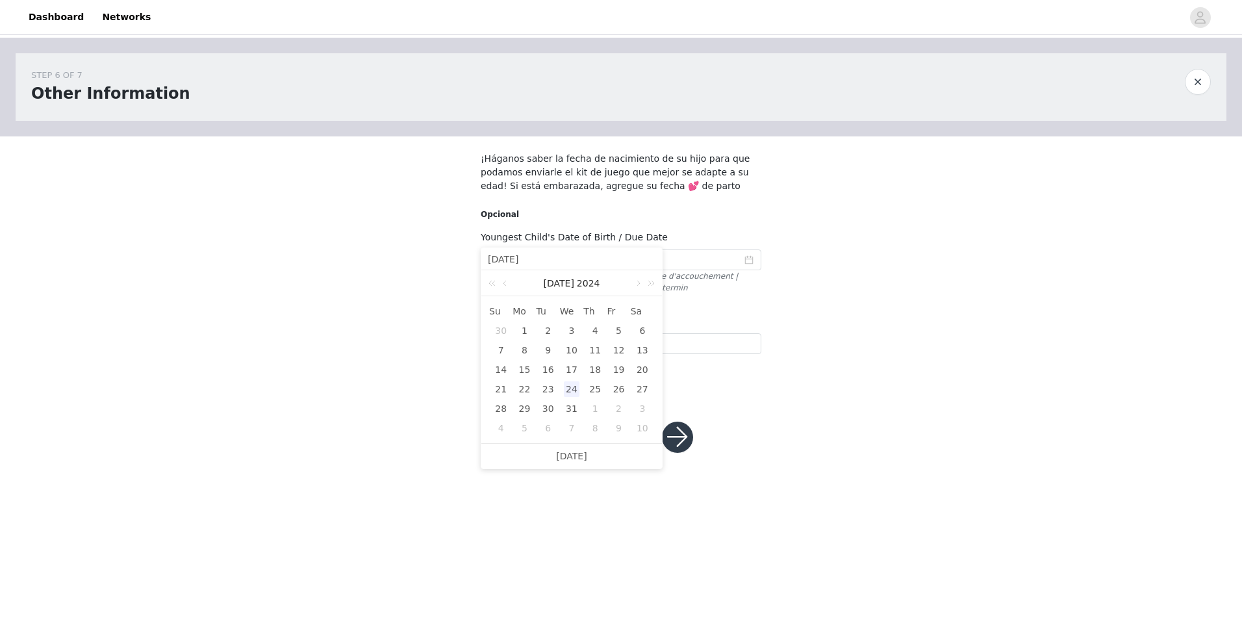
click at [876, 335] on div "STEP 6 OF 7 Other Information ¡Háganos saber la fecha de nacimiento de su hijo …" at bounding box center [621, 214] width 1242 height 353
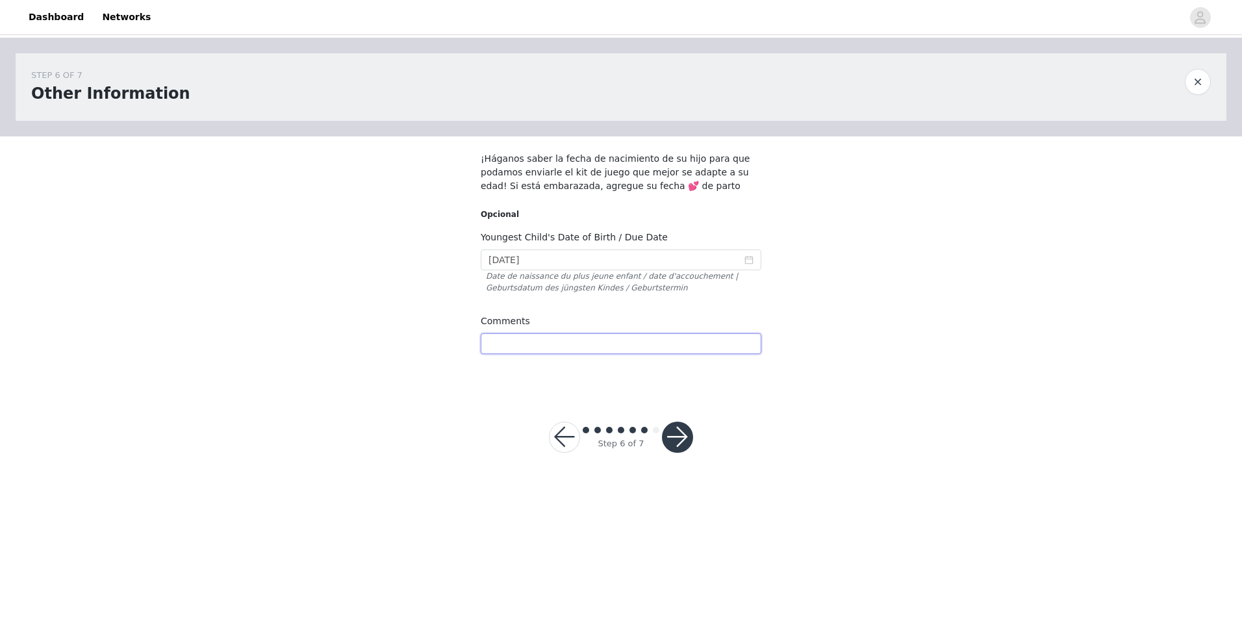
click at [527, 344] on input "text" at bounding box center [621, 343] width 281 height 21
click at [676, 441] on button "button" at bounding box center [677, 437] width 31 height 31
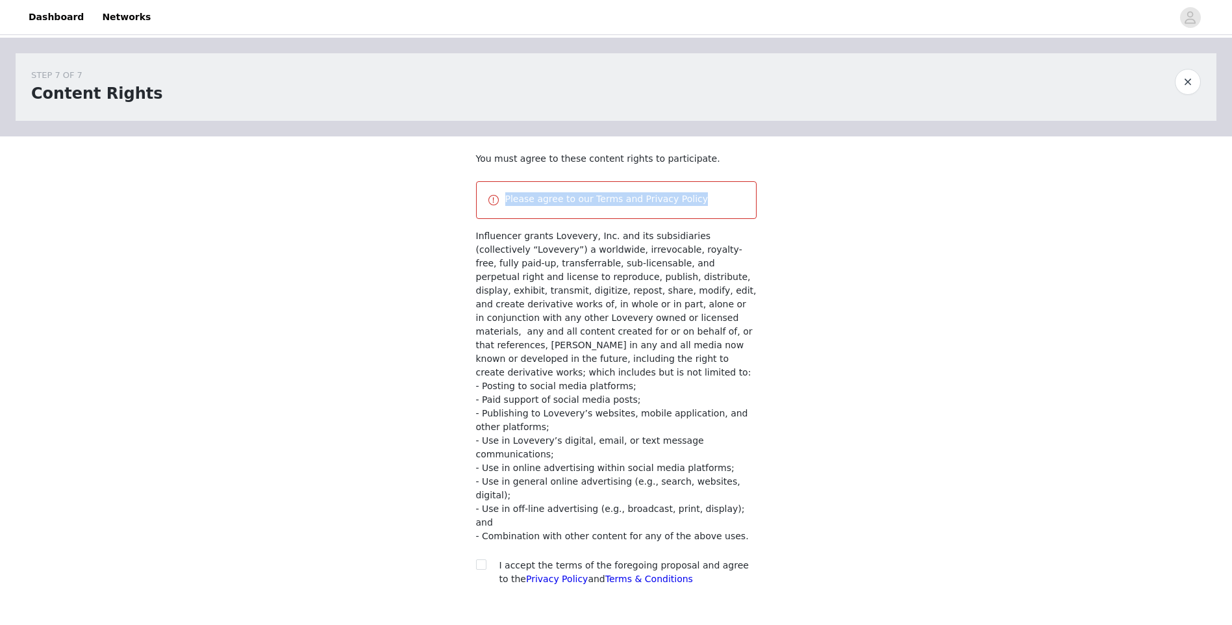
drag, startPoint x: 698, startPoint y: 201, endPoint x: 459, endPoint y: 206, distance: 238.5
click at [459, 206] on div "STEP 7 OF 7 Content Rights You must agree to these content rights to participat…" at bounding box center [616, 330] width 1232 height 585
drag, startPoint x: 459, startPoint y: 206, endPoint x: 579, endPoint y: 206, distance: 119.5
click at [785, 395] on div "STEP 7 OF 7 Content Rights You must agree to these content rights to participat…" at bounding box center [616, 330] width 1232 height 585
drag, startPoint x: 741, startPoint y: 490, endPoint x: 468, endPoint y: 235, distance: 373.7
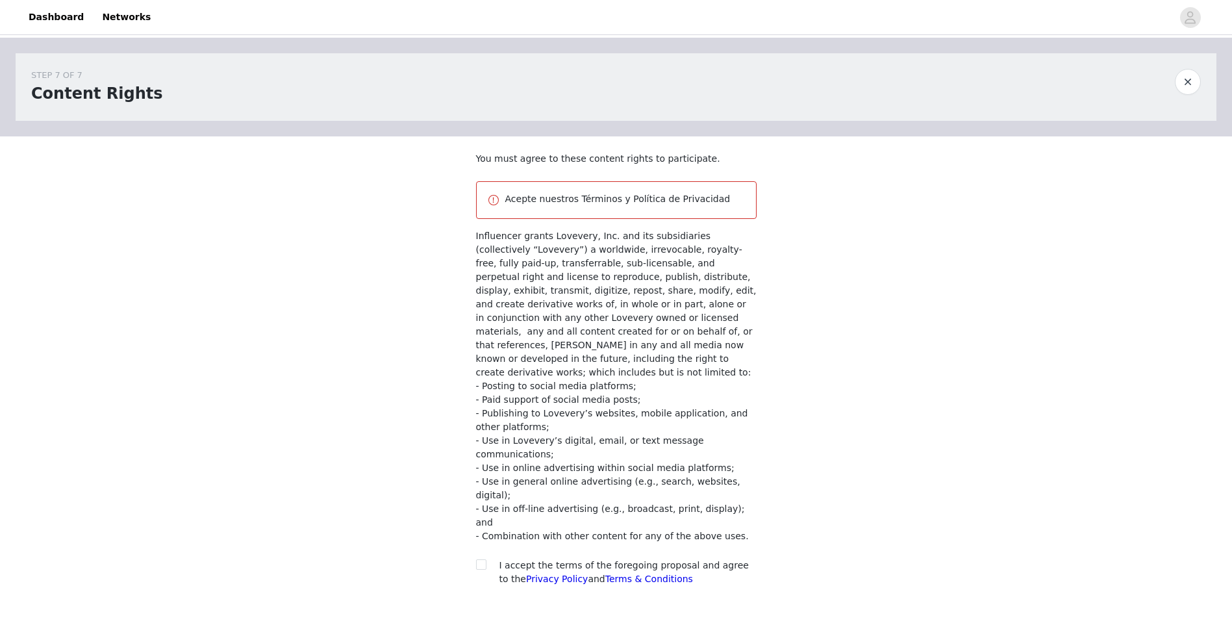
click at [468, 235] on section "You must agree to these content rights to participate. Acepte nuestros Términos…" at bounding box center [617, 379] width 312 height 486
drag, startPoint x: 468, startPoint y: 235, endPoint x: 506, endPoint y: 249, distance: 40.9
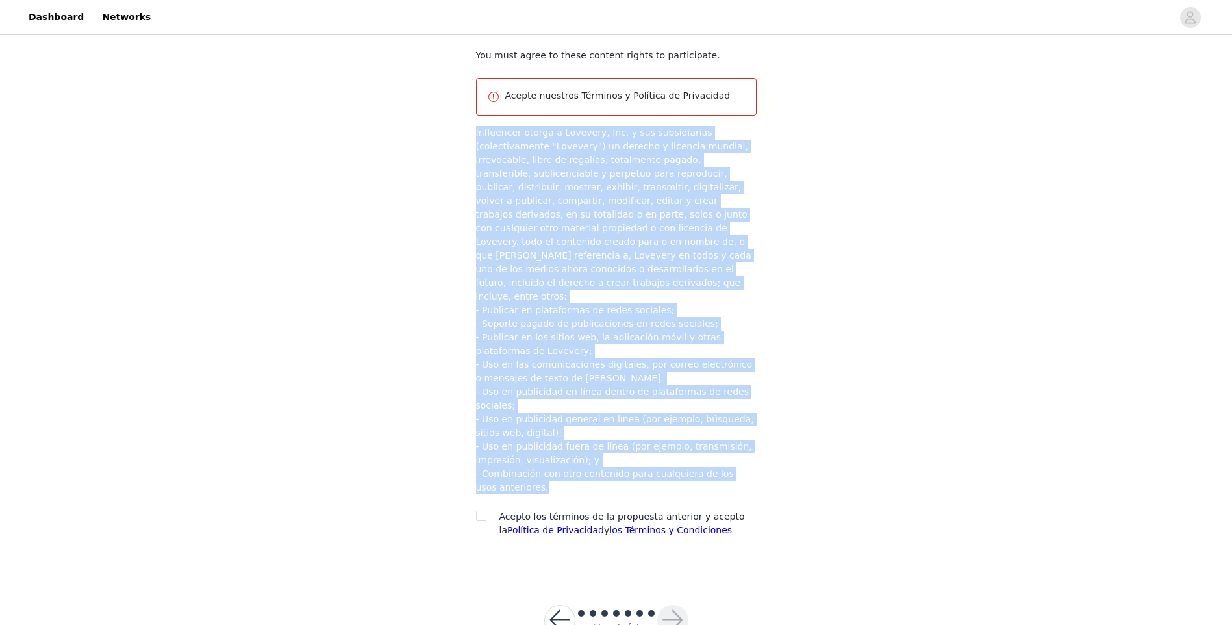
scroll to position [105, 0]
drag, startPoint x: 582, startPoint y: 448, endPoint x: 567, endPoint y: 451, distance: 15.2
click at [582, 466] on p "- Combinación con otro contenido para cualquiera de los usos anteriores." at bounding box center [616, 479] width 281 height 27
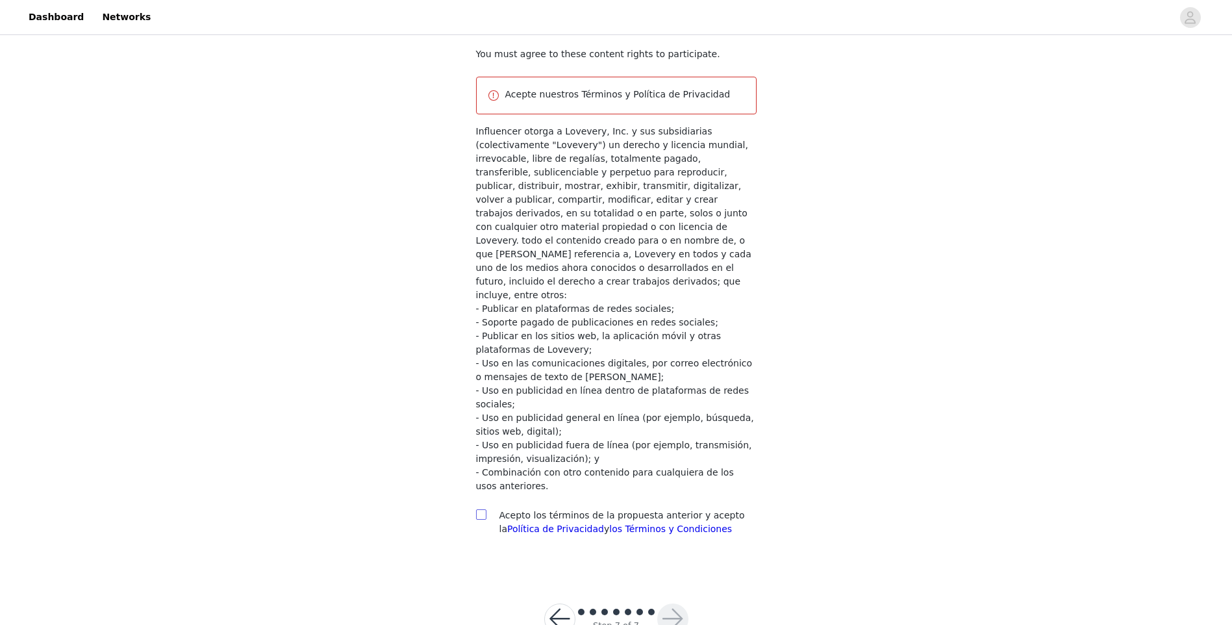
click at [478, 509] on input "checkbox" at bounding box center [480, 513] width 9 height 9
checkbox input "true"
click at [685, 604] on button "button" at bounding box center [672, 619] width 31 height 31
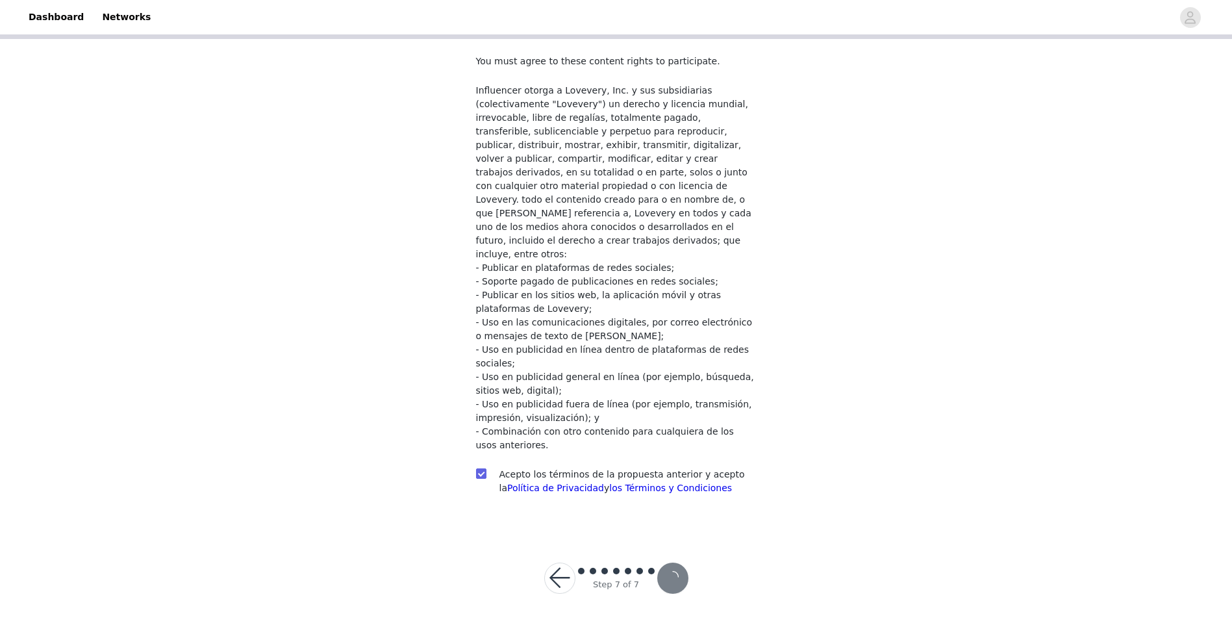
scroll to position [57, 0]
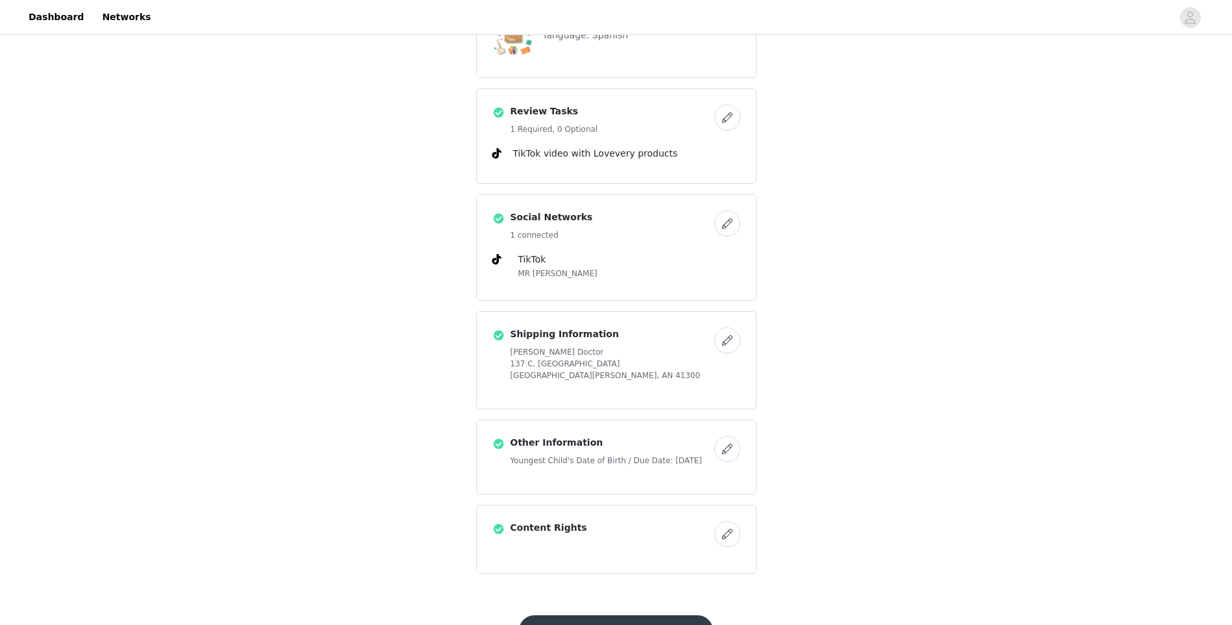
scroll to position [461, 0]
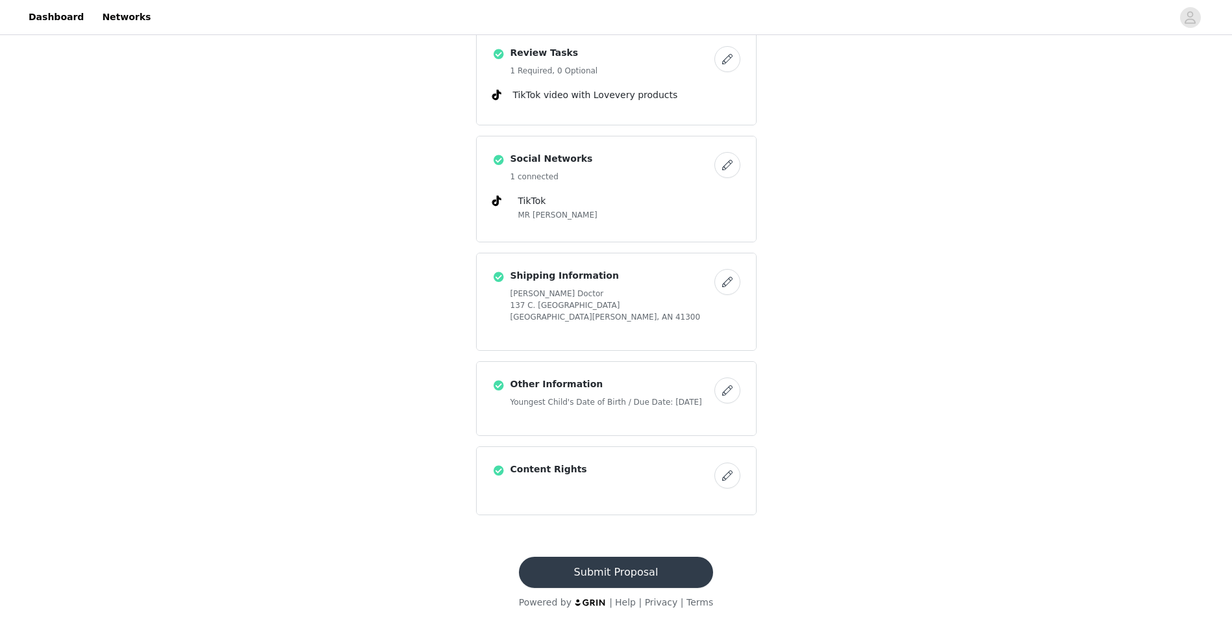
click at [635, 577] on button "Submit Proposal" at bounding box center [616, 572] width 194 height 31
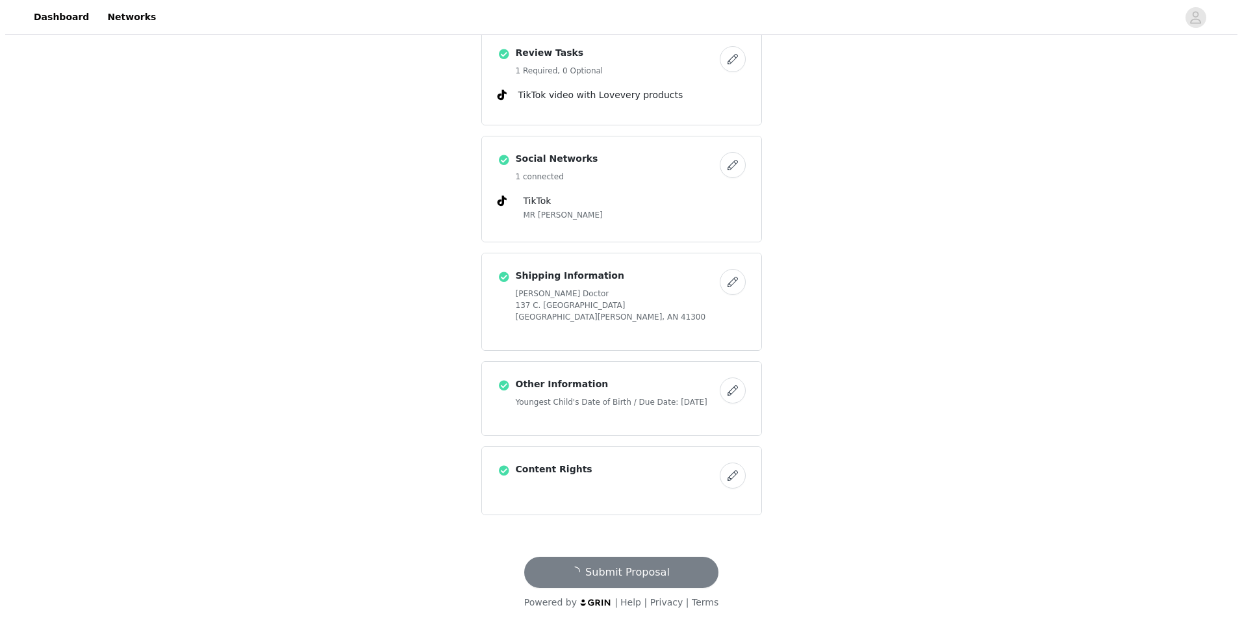
scroll to position [0, 0]
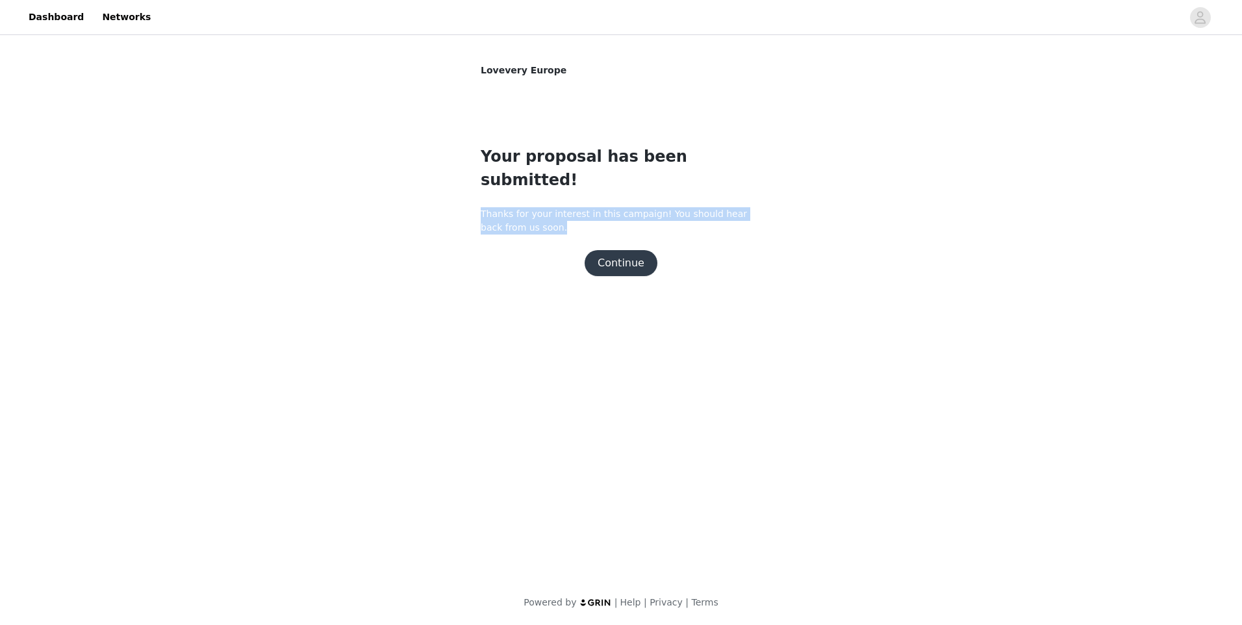
drag, startPoint x: 528, startPoint y: 210, endPoint x: 475, endPoint y: 183, distance: 59.3
click at [475, 183] on section "Lovevery Europe Your proposal has been submitted! Thanks for your interest in t…" at bounding box center [621, 178] width 312 height 280
click at [623, 250] on button "Continue" at bounding box center [621, 263] width 73 height 26
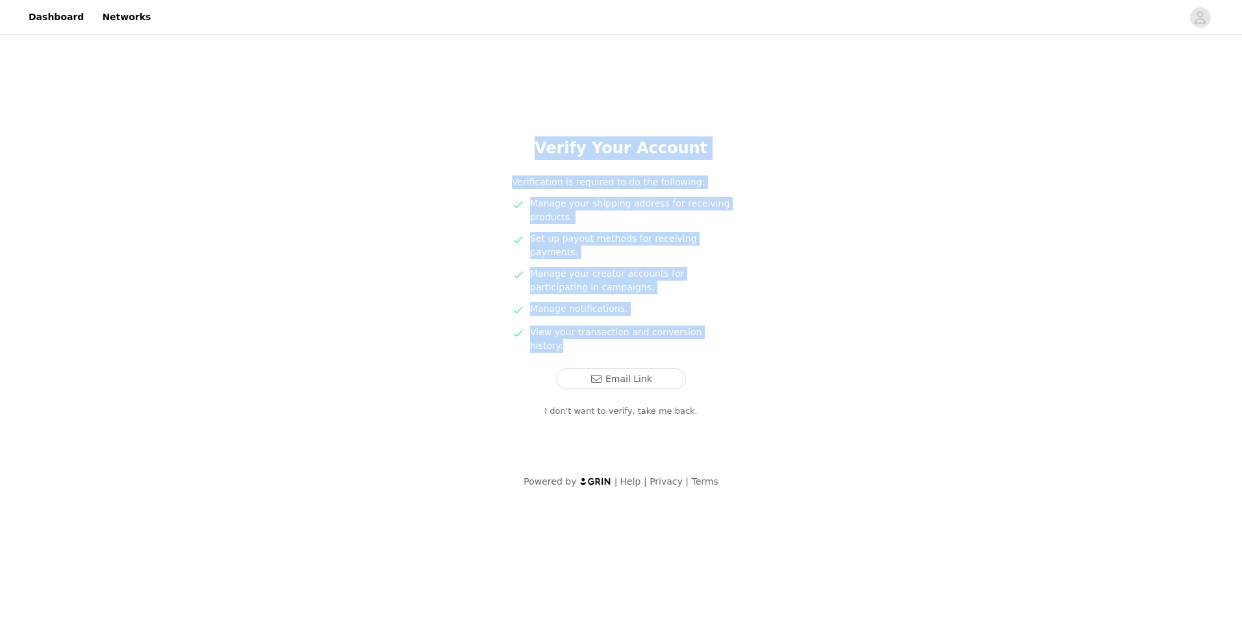
drag, startPoint x: 713, startPoint y: 319, endPoint x: 507, endPoint y: 134, distance: 276.0
click at [507, 134] on section "Verify Your Account Verification is required to do the following: Manage your s…" at bounding box center [621, 249] width 312 height 422
drag, startPoint x: 507, startPoint y: 134, endPoint x: 562, endPoint y: 152, distance: 57.3
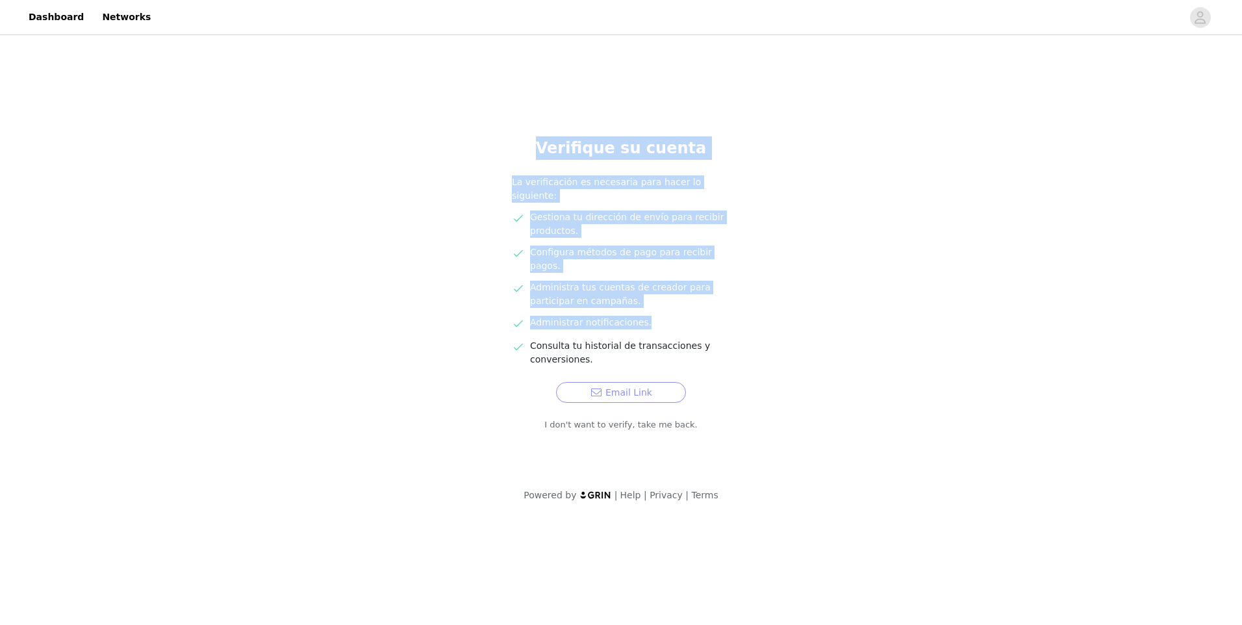
click at [617, 382] on button "Email Link" at bounding box center [621, 392] width 130 height 21
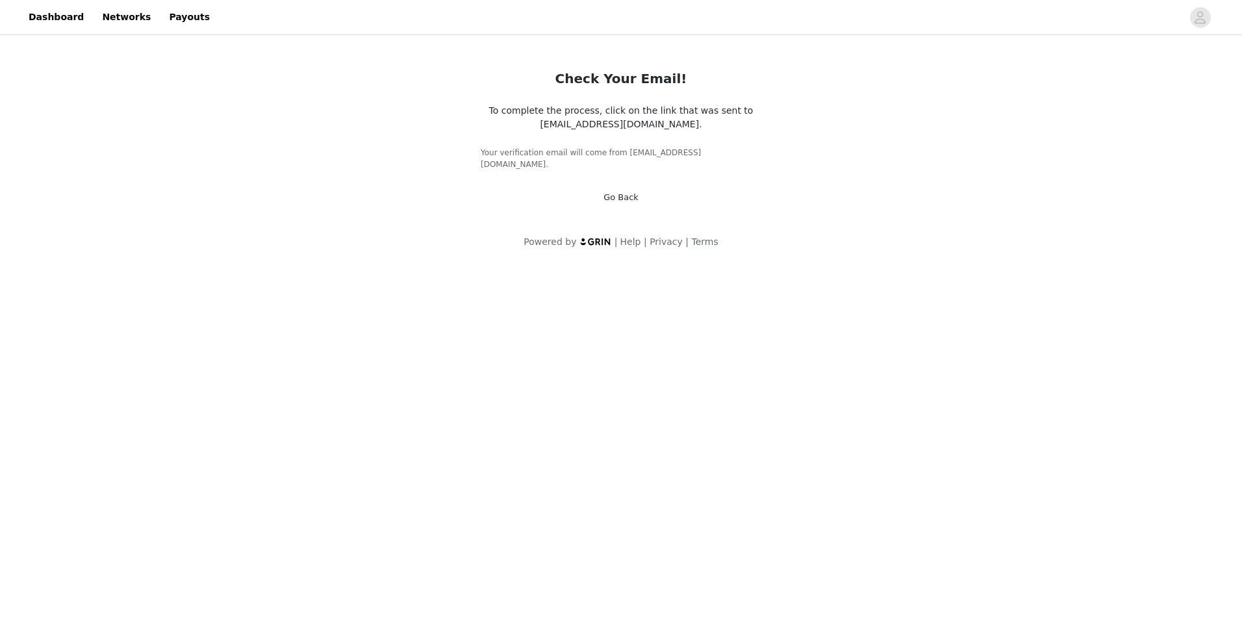
drag, startPoint x: 678, startPoint y: 118, endPoint x: 509, endPoint y: 64, distance: 177.5
click at [509, 64] on div "Check Your Email! To complete the process, click on the link that was sent to m…" at bounding box center [621, 129] width 312 height 182
click at [792, 80] on div "Check Your Email! To complete the process, click on the link that was sent to m…" at bounding box center [621, 151] width 1242 height 227
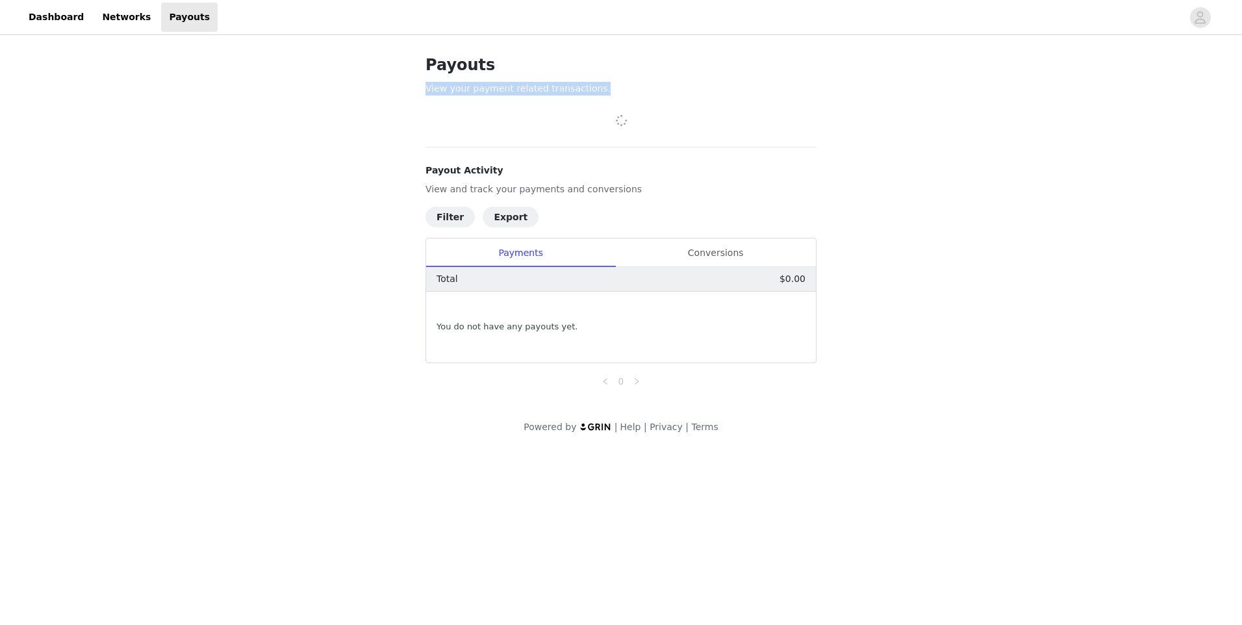
drag, startPoint x: 596, startPoint y: 90, endPoint x: 426, endPoint y: 86, distance: 170.3
click at [426, 86] on p "View your payment related transactions." at bounding box center [621, 89] width 391 height 14
drag, startPoint x: 426, startPoint y: 86, endPoint x: 340, endPoint y: 103, distance: 87.9
click at [398, 120] on div "Payouts View your payment related transactions. Payout Activity View and track …" at bounding box center [621, 244] width 1242 height 412
